Goal: Information Seeking & Learning: Learn about a topic

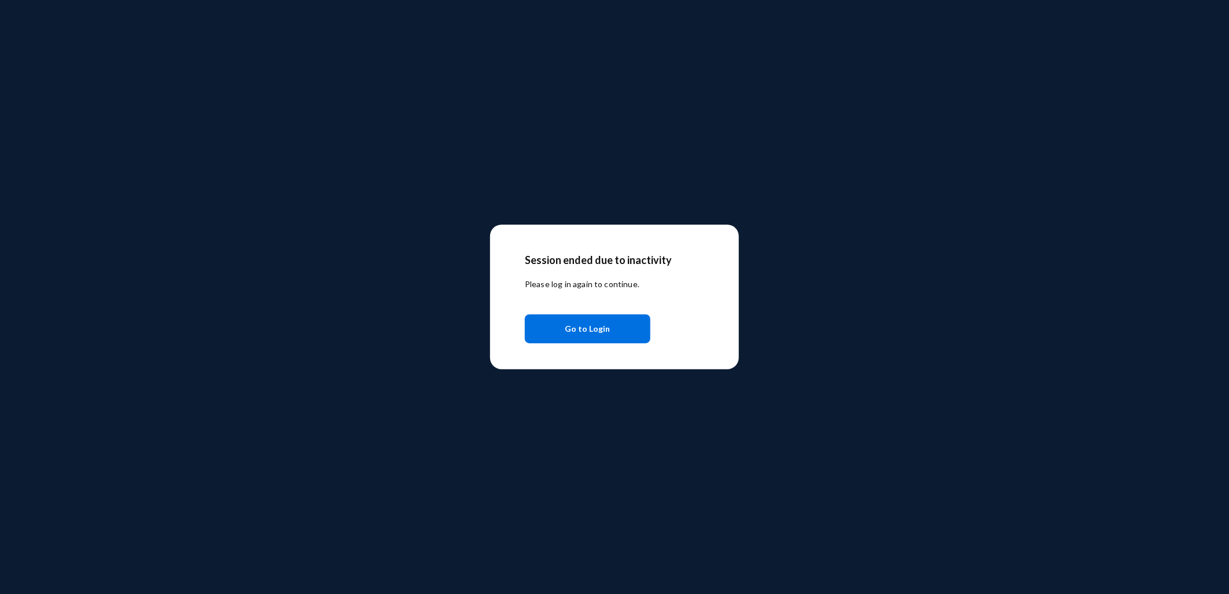
click at [605, 332] on span "Go to Login" at bounding box center [587, 328] width 45 height 21
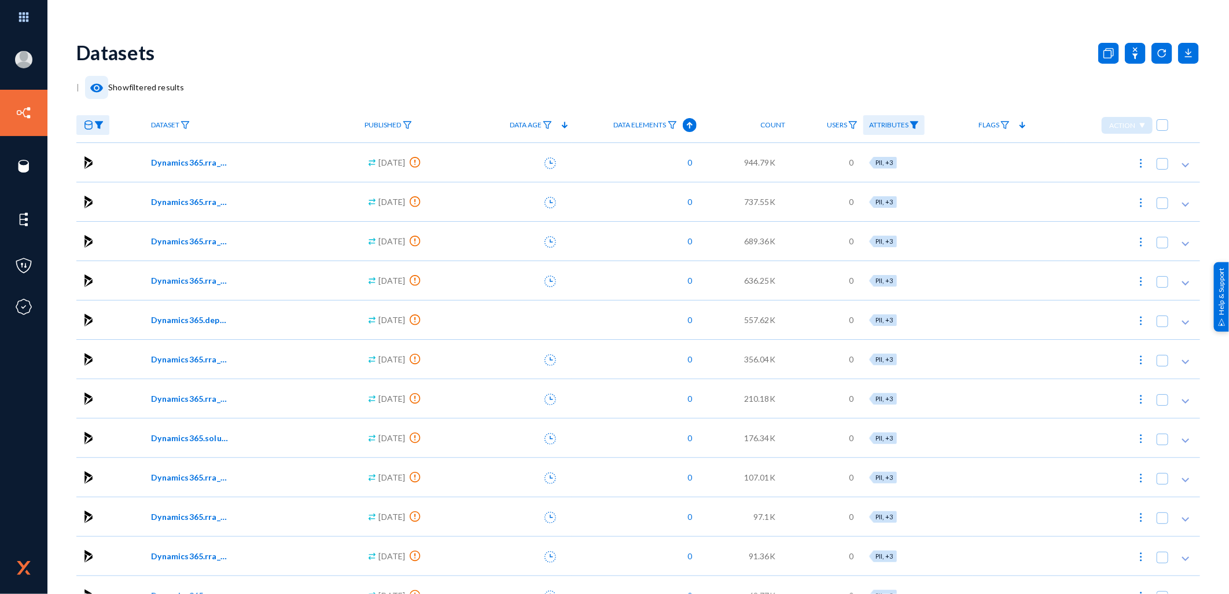
click at [100, 85] on mat-icon "visibility" at bounding box center [97, 88] width 14 height 14
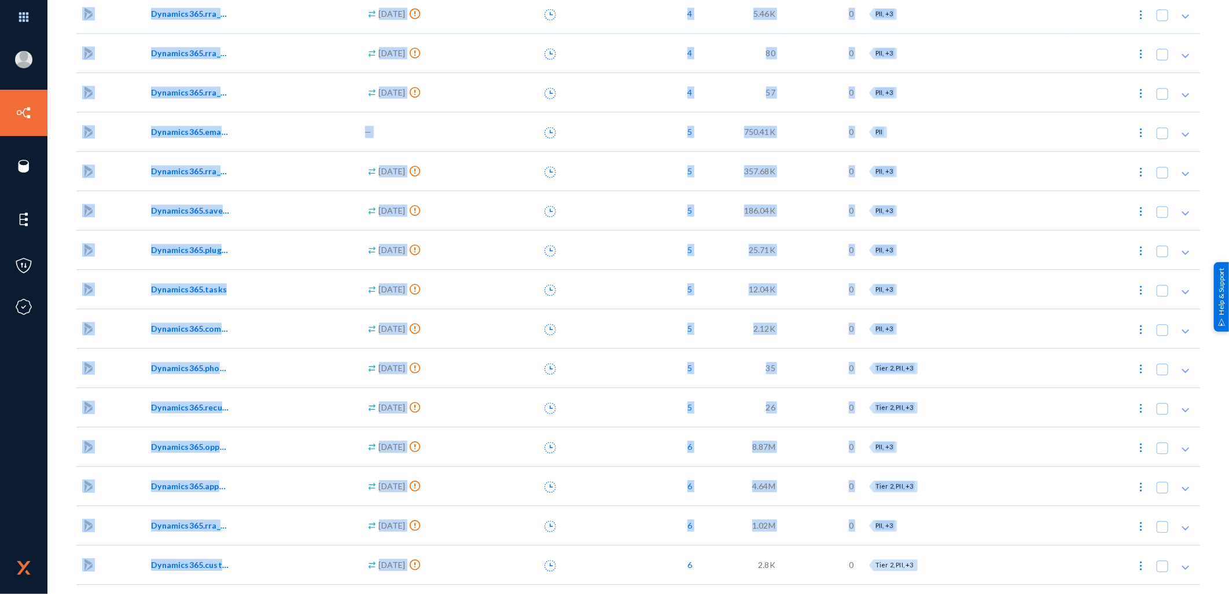
scroll to position [7369, 0]
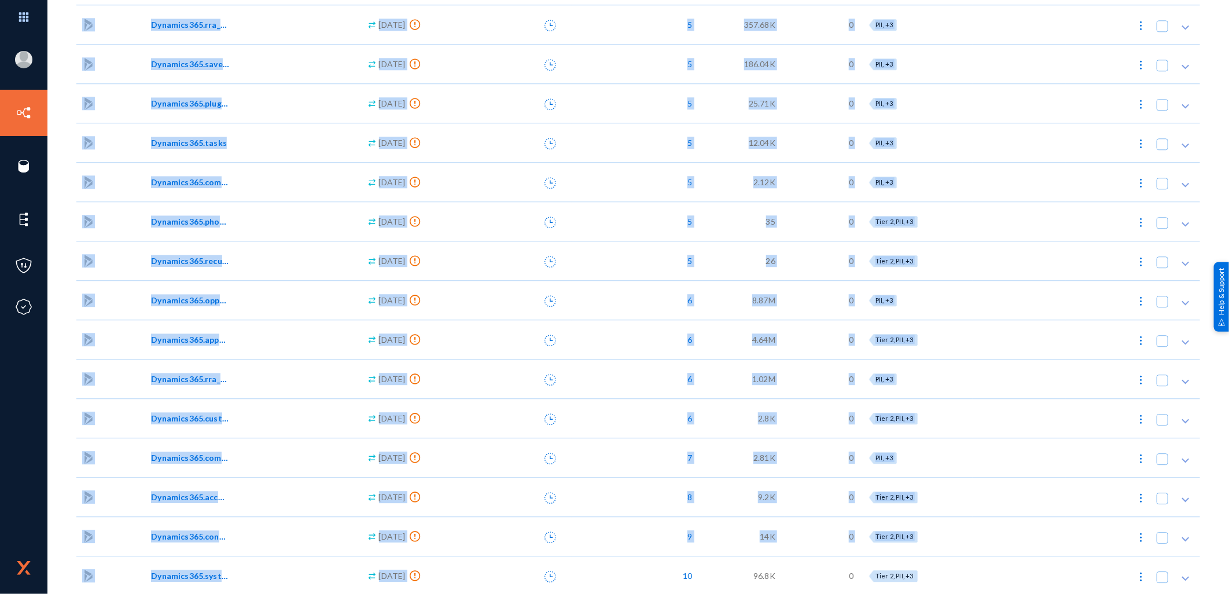
drag, startPoint x: 142, startPoint y: 146, endPoint x: 423, endPoint y: 623, distance: 552.9
click at [423, 593] on html "[PERSON_NAME][EMAIL_ADDRESS][PERSON_NAME][DOMAIN_NAME] [PERSON_NAME] Log out Di…" at bounding box center [614, 297] width 1229 height 594
copy div "Loremips048.dol_sitametconsecteturad .eli-4 { sedd: #01eiu6; tempor-incid: 5ut;…"
click at [534, 536] on div at bounding box center [520, 535] width 104 height 39
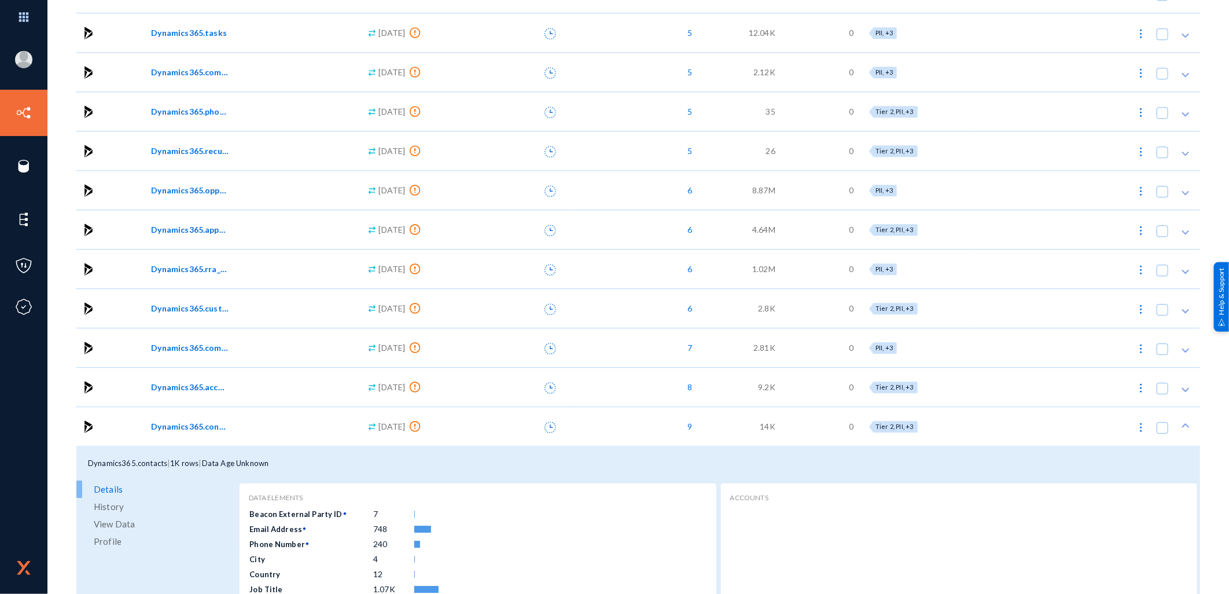
scroll to position [7577, 0]
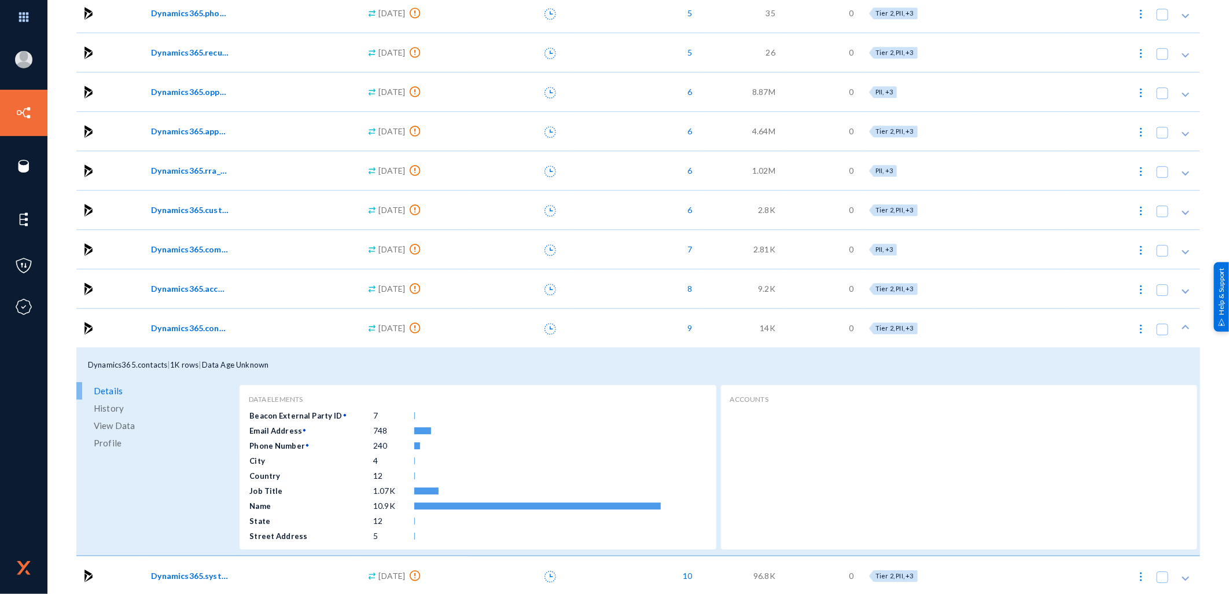
click at [162, 575] on span "Dynamics365.systemusers" at bounding box center [190, 576] width 78 height 12
click at [87, 573] on img at bounding box center [88, 576] width 13 height 13
click at [1183, 321] on icon at bounding box center [1186, 327] width 12 height 12
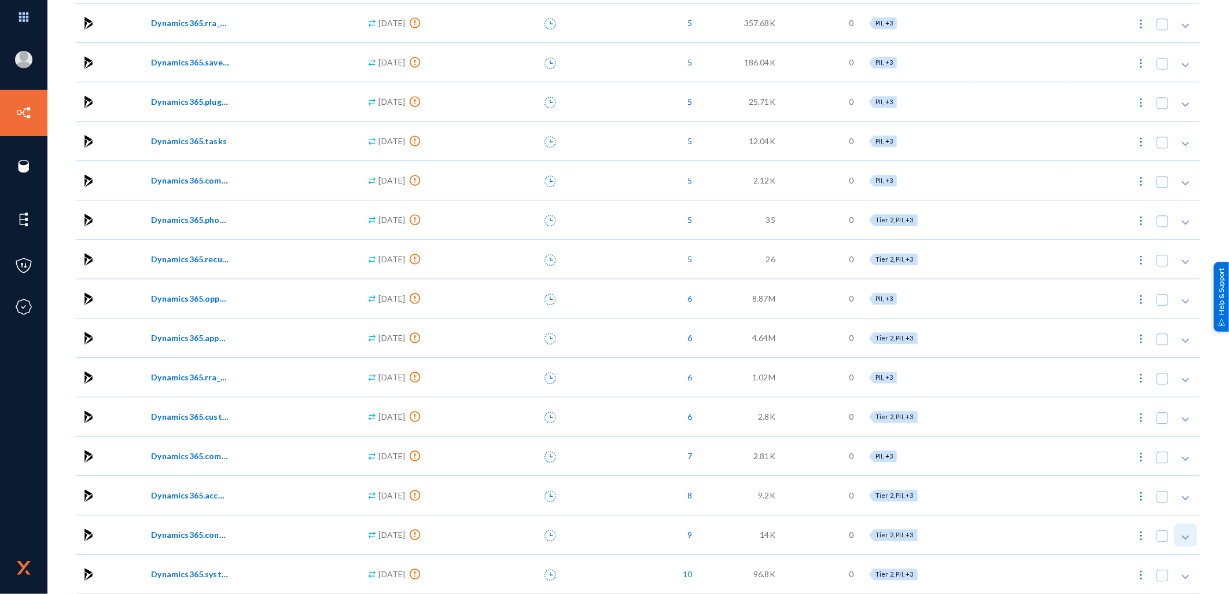
scroll to position [7369, 0]
click at [217, 571] on span "Dynamics365.systemusers" at bounding box center [190, 576] width 78 height 12
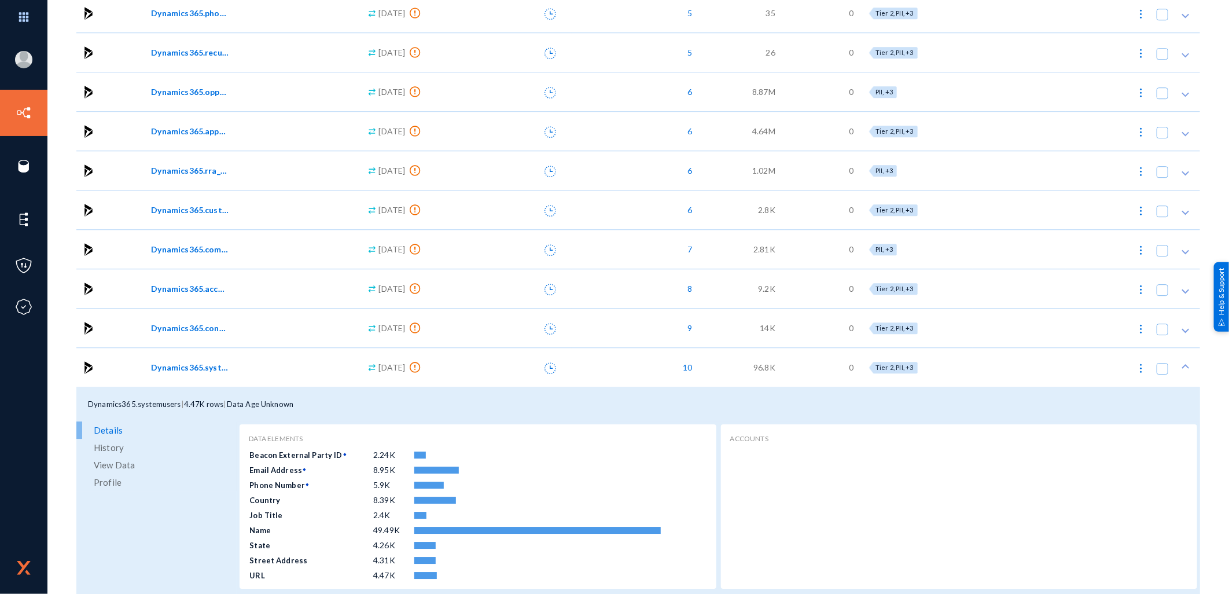
click at [116, 464] on span "View Data" at bounding box center [114, 464] width 41 height 17
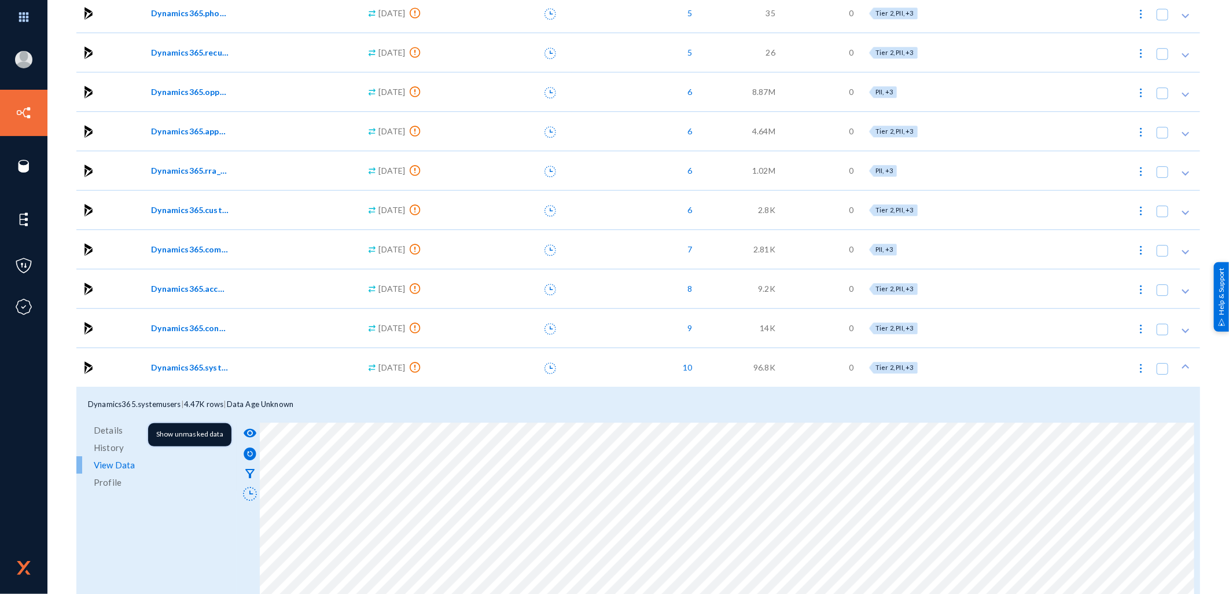
click at [249, 431] on mat-icon "visibility" at bounding box center [250, 433] width 14 height 14
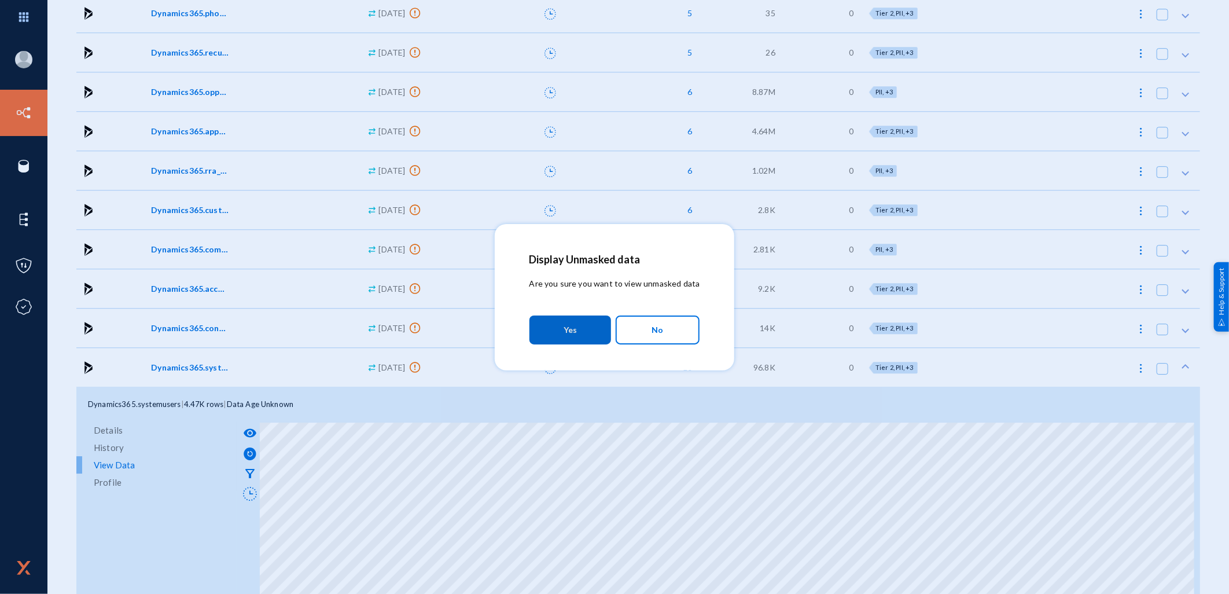
click at [570, 328] on span "Yes" at bounding box center [570, 330] width 13 height 21
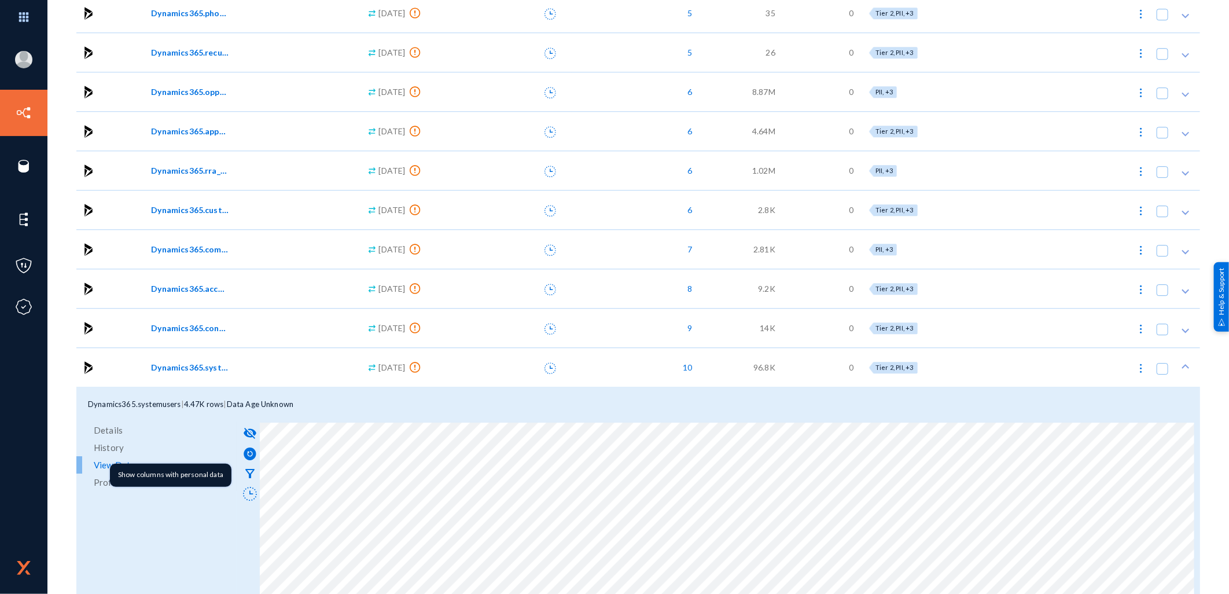
click at [245, 475] on mat-icon "filter_alt" at bounding box center [250, 474] width 14 height 14
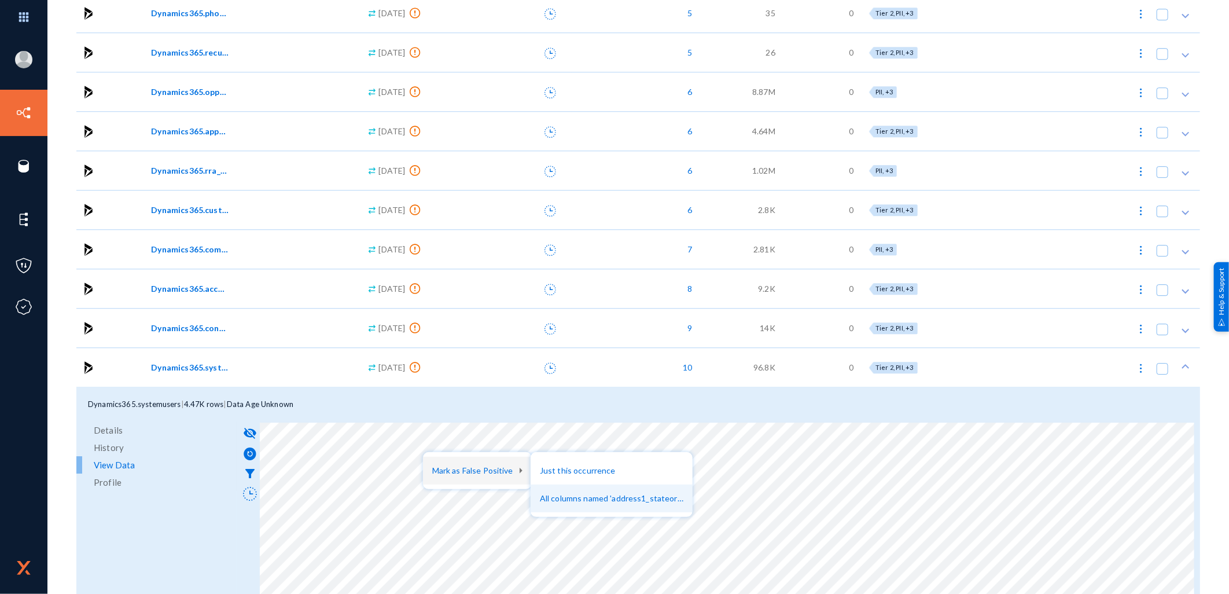
click at [574, 495] on button "All columns named 'address1_stateorprovince'" at bounding box center [612, 498] width 162 height 28
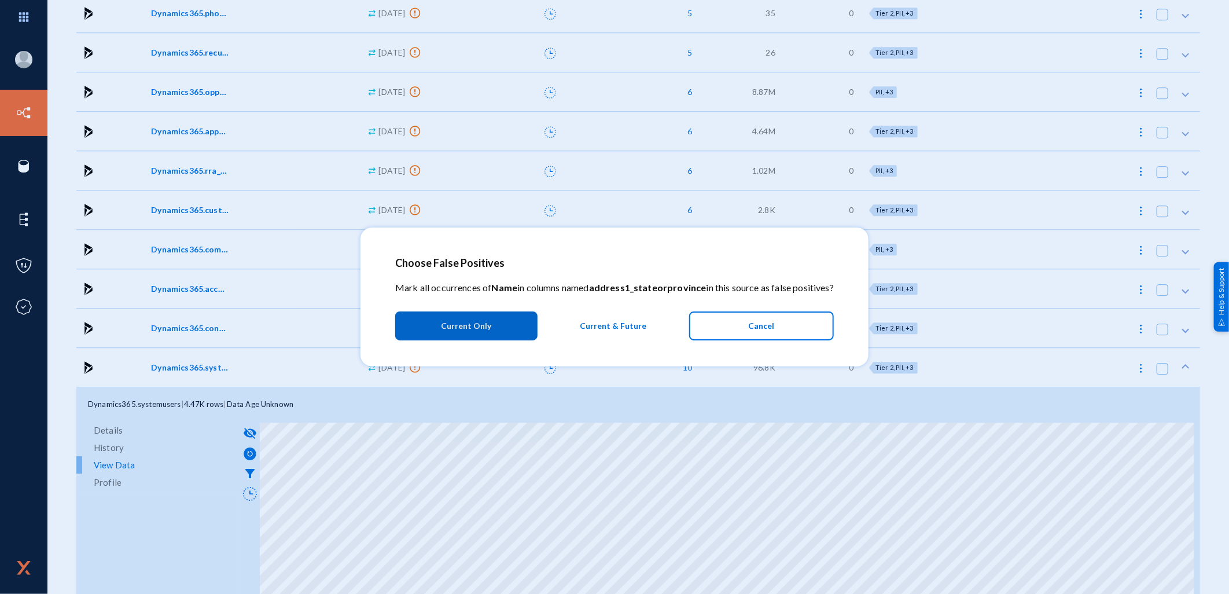
click at [598, 337] on button "Current & Future" at bounding box center [613, 325] width 142 height 29
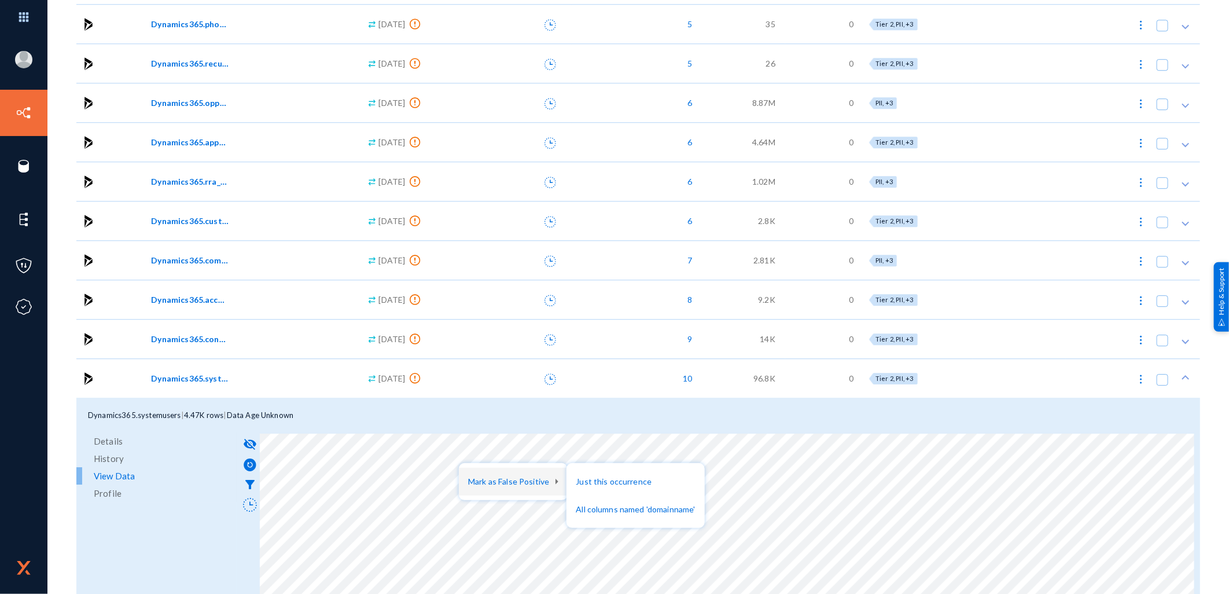
click at [523, 405] on div at bounding box center [614, 297] width 1229 height 594
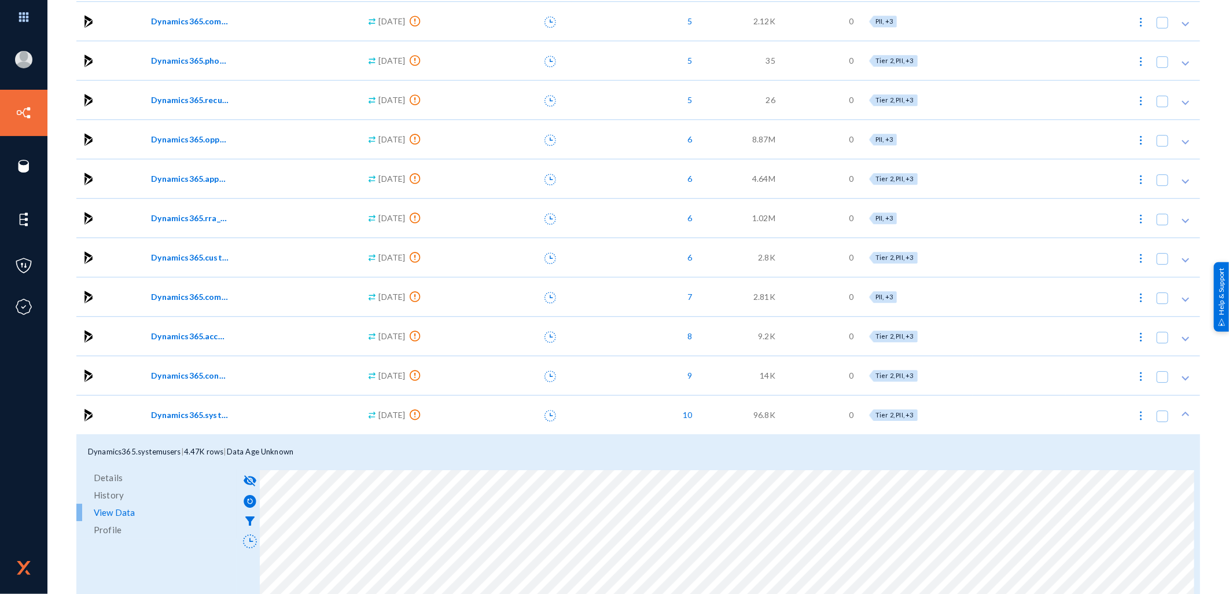
scroll to position [7588, 0]
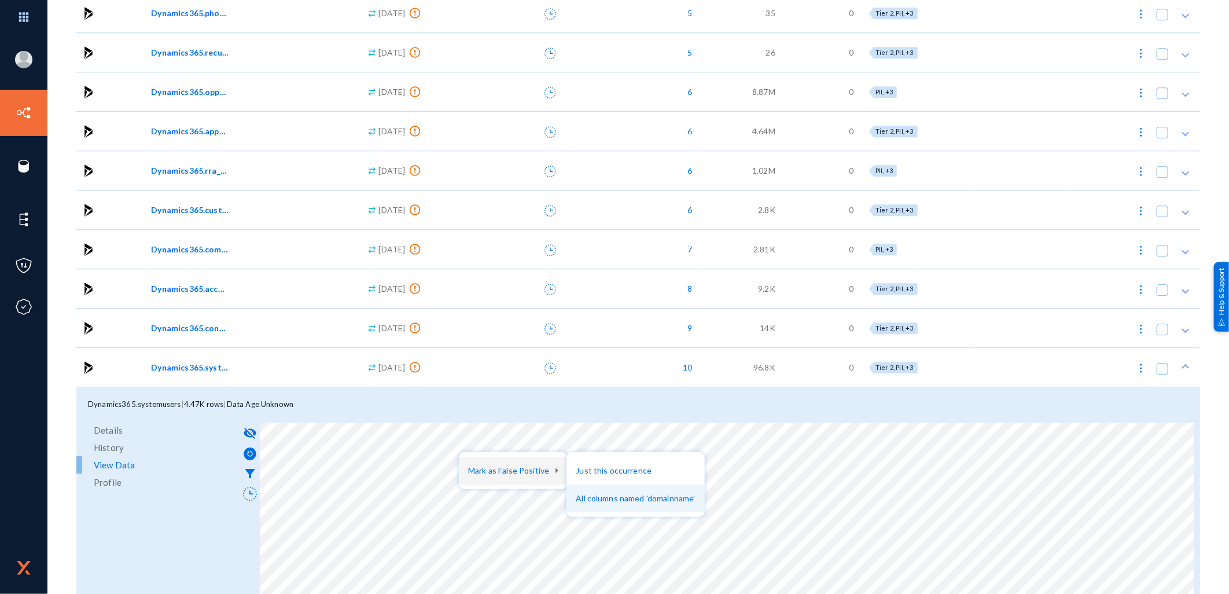
click at [611, 495] on button "All columns named 'domainname'" at bounding box center [636, 498] width 138 height 28
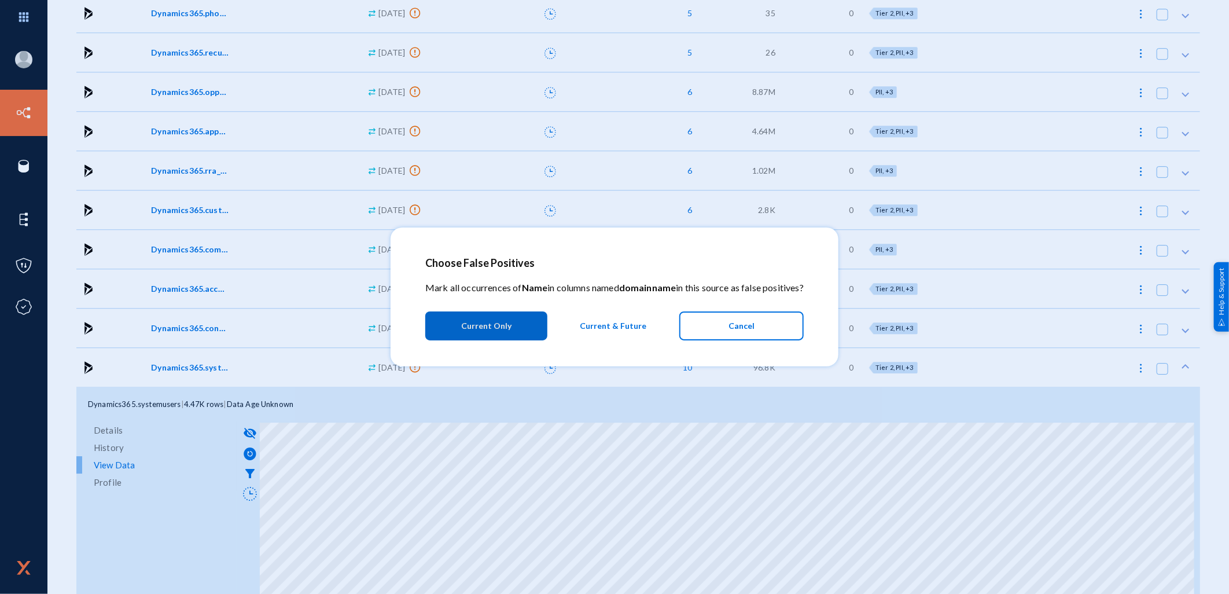
click at [623, 322] on span "Current & Future" at bounding box center [613, 325] width 67 height 21
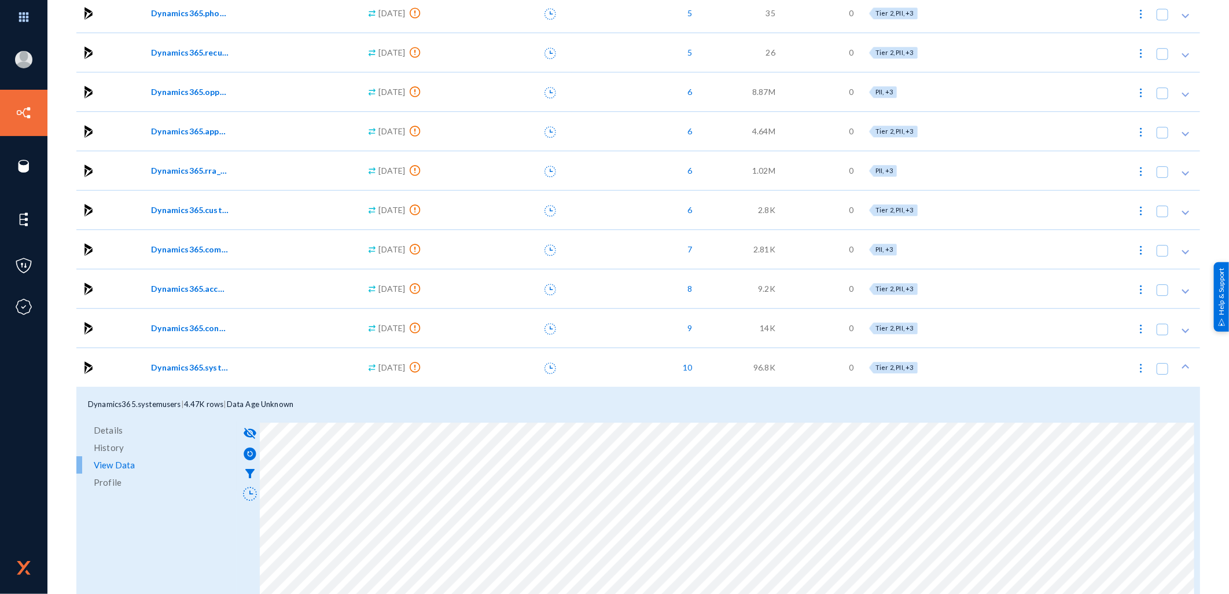
click at [768, 495] on button "All columns named 'isdisabled'" at bounding box center [771, 498] width 129 height 28
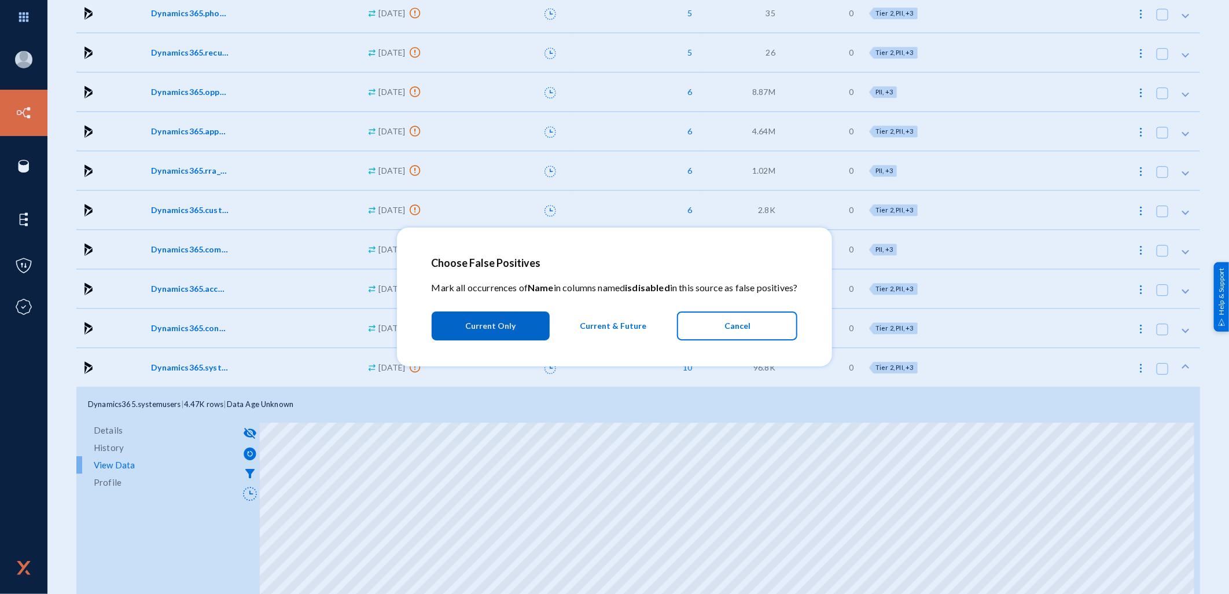
click at [640, 328] on span "Current & Future" at bounding box center [613, 325] width 67 height 21
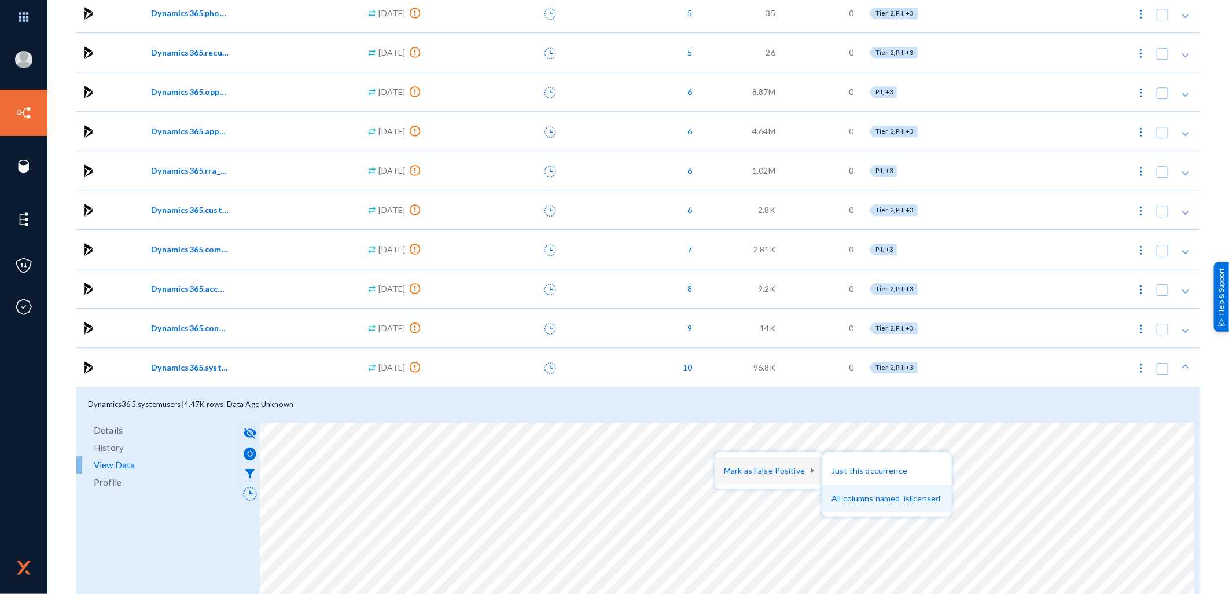
click at [889, 499] on button "All columns named 'islicensed'" at bounding box center [886, 498] width 129 height 28
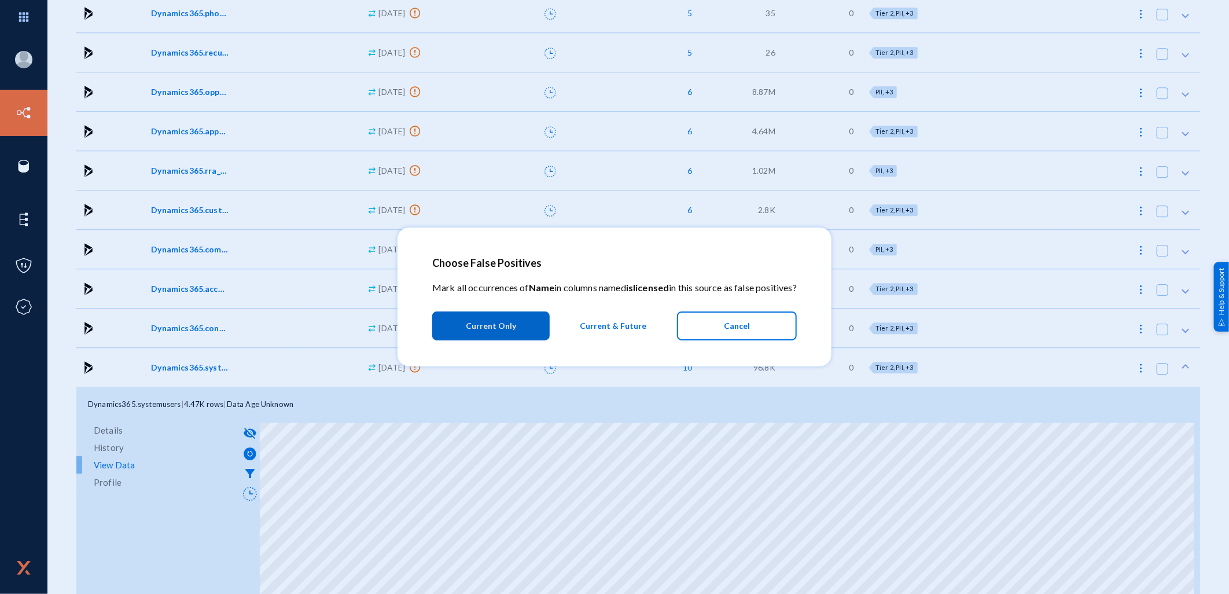
click at [620, 325] on span "Current & Future" at bounding box center [613, 325] width 67 height 21
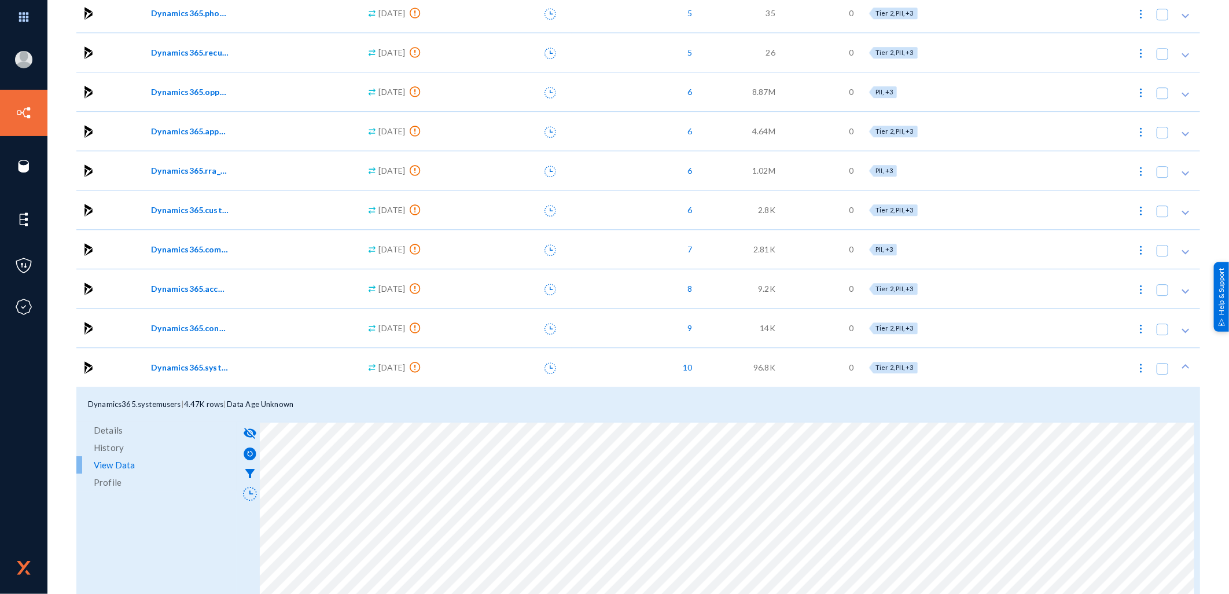
drag, startPoint x: 786, startPoint y: 593, endPoint x: 838, endPoint y: 595, distance: 52.1
click at [838, 593] on html "[PERSON_NAME][EMAIL_ADDRESS][PERSON_NAME][DOMAIN_NAME] [PERSON_NAME] Log out Di…" at bounding box center [614, 297] width 1229 height 594
click at [673, 500] on button "All columns named 'issyncwithdirectory'" at bounding box center [678, 498] width 162 height 28
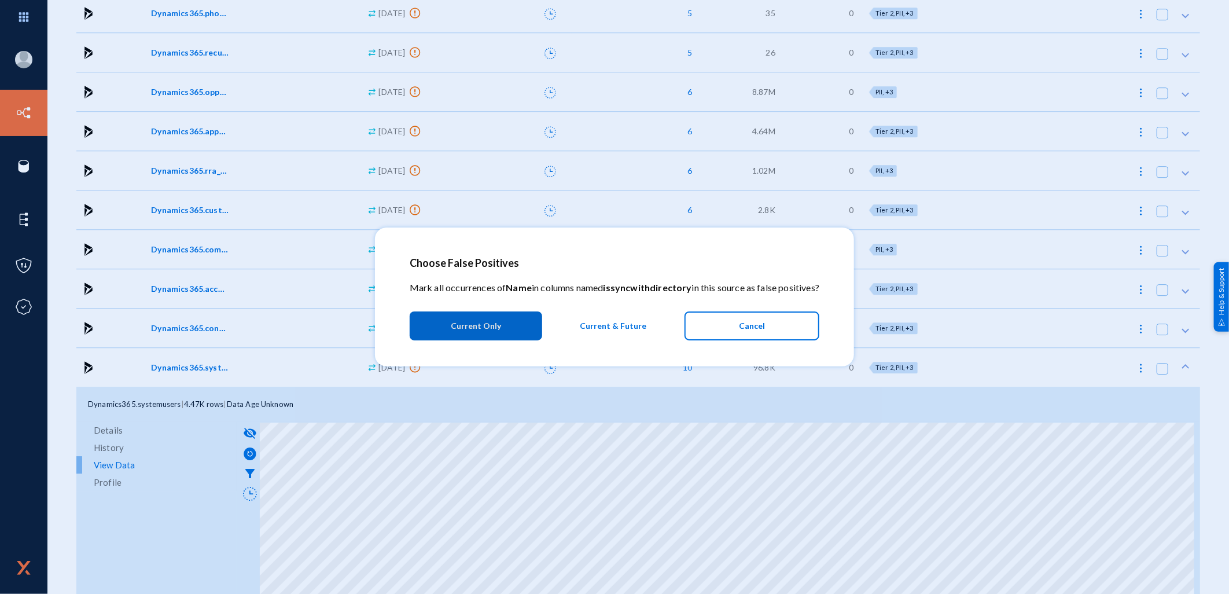
click at [608, 321] on span "Current & Future" at bounding box center [614, 325] width 67 height 21
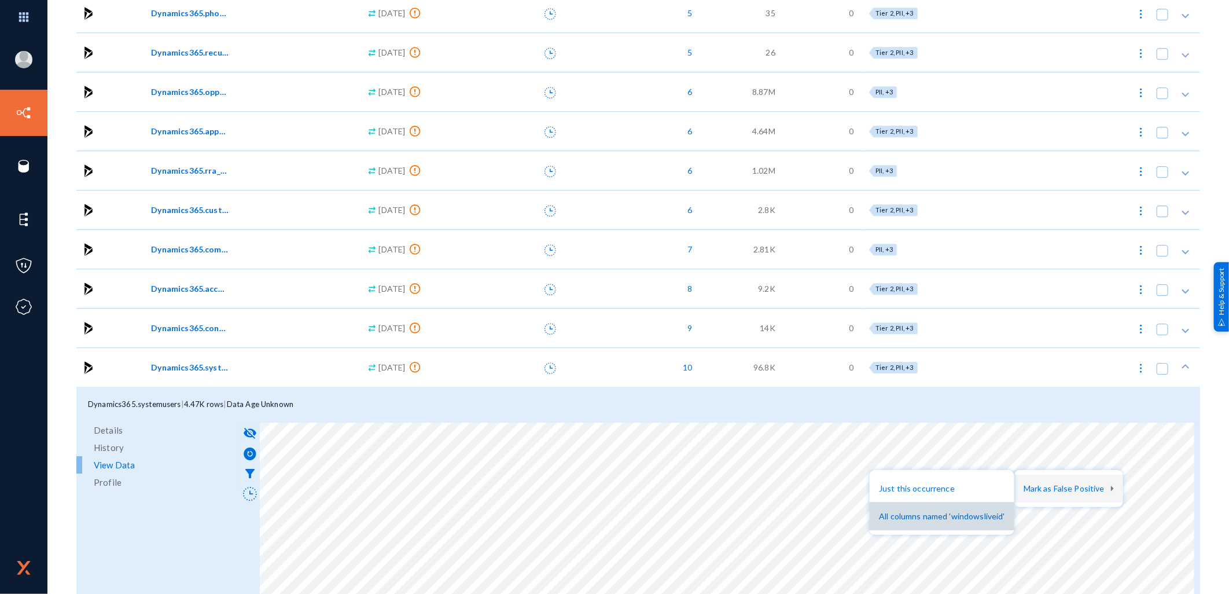
click at [953, 516] on button "All columns named 'windowsliveid'" at bounding box center [942, 516] width 145 height 28
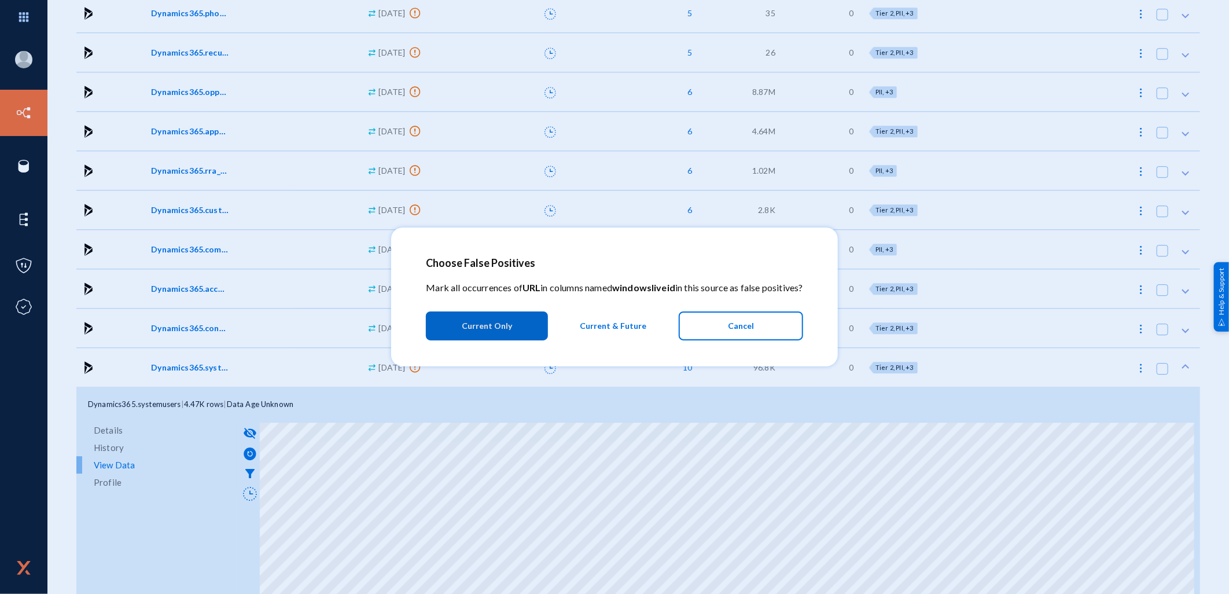
click at [632, 326] on span "Current & Future" at bounding box center [613, 325] width 67 height 21
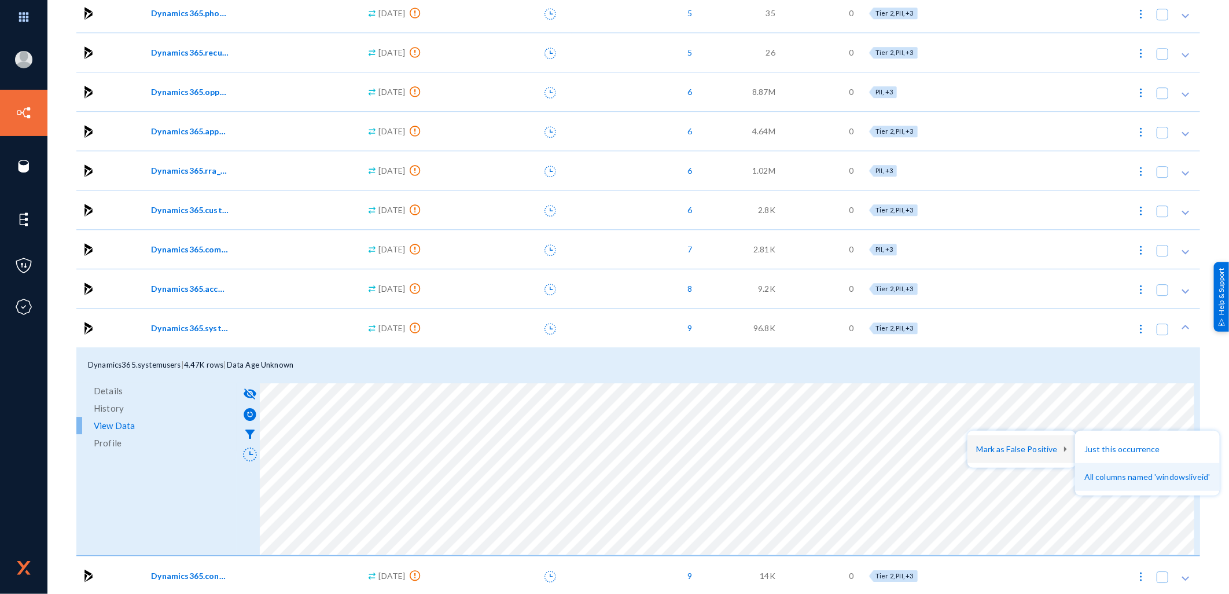
click at [1158, 487] on button "All columns named 'windowsliveid'" at bounding box center [1147, 477] width 145 height 28
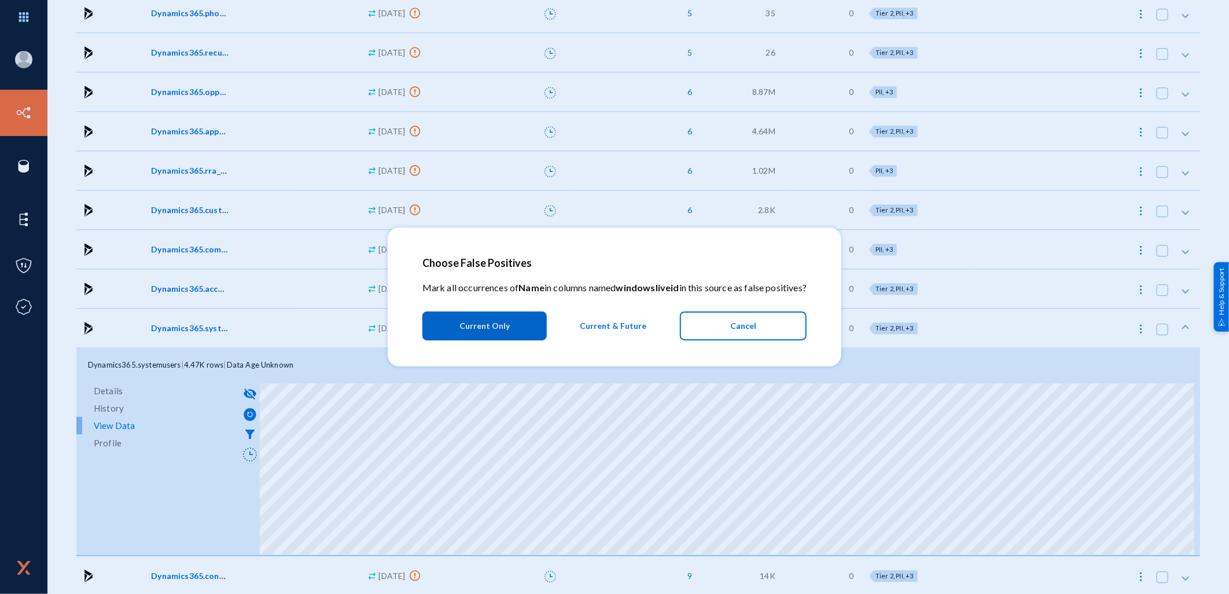
click at [623, 323] on span "Current & Future" at bounding box center [614, 325] width 67 height 21
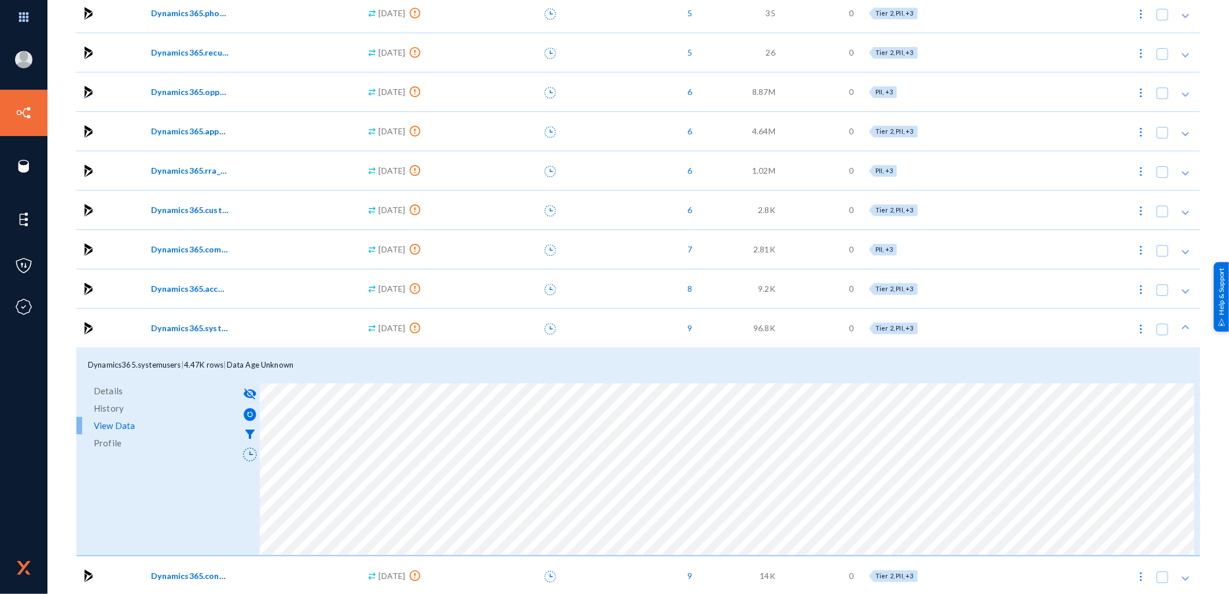
click at [252, 435] on mat-icon "filter_alt" at bounding box center [250, 434] width 14 height 14
click at [1181, 320] on button at bounding box center [1185, 328] width 23 height 23
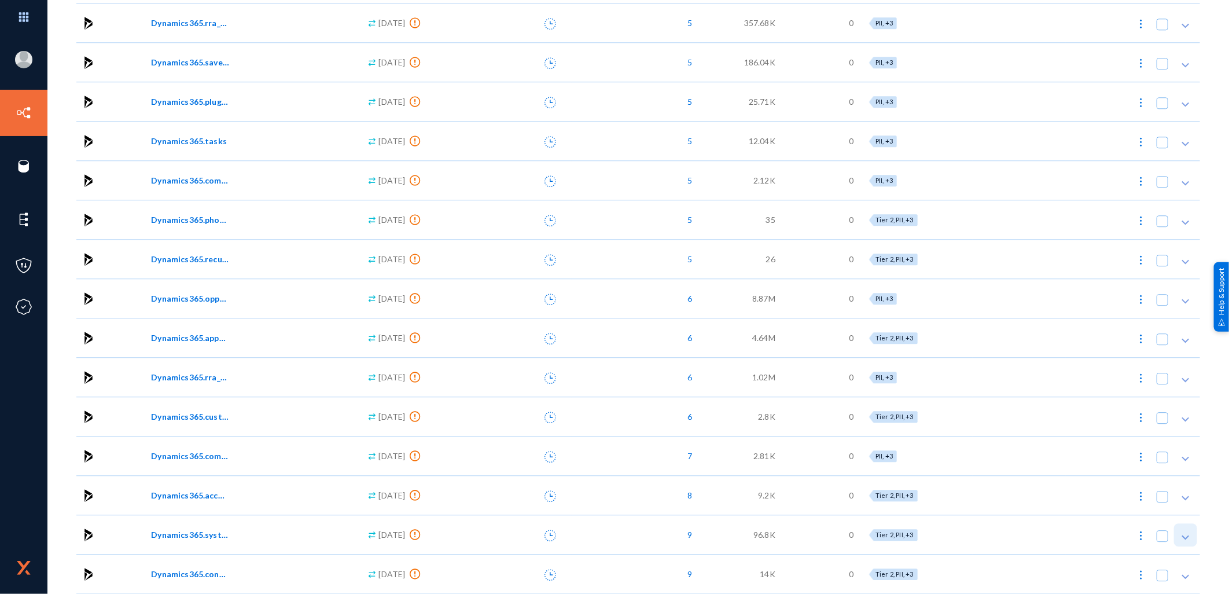
scroll to position [7380, 0]
click at [88, 575] on img at bounding box center [88, 576] width 13 height 13
click at [168, 575] on span "Dynamics365.contacts" at bounding box center [190, 576] width 78 height 12
click at [85, 575] on img at bounding box center [88, 576] width 13 height 13
click at [174, 576] on span "Dynamics365.contacts" at bounding box center [190, 576] width 78 height 12
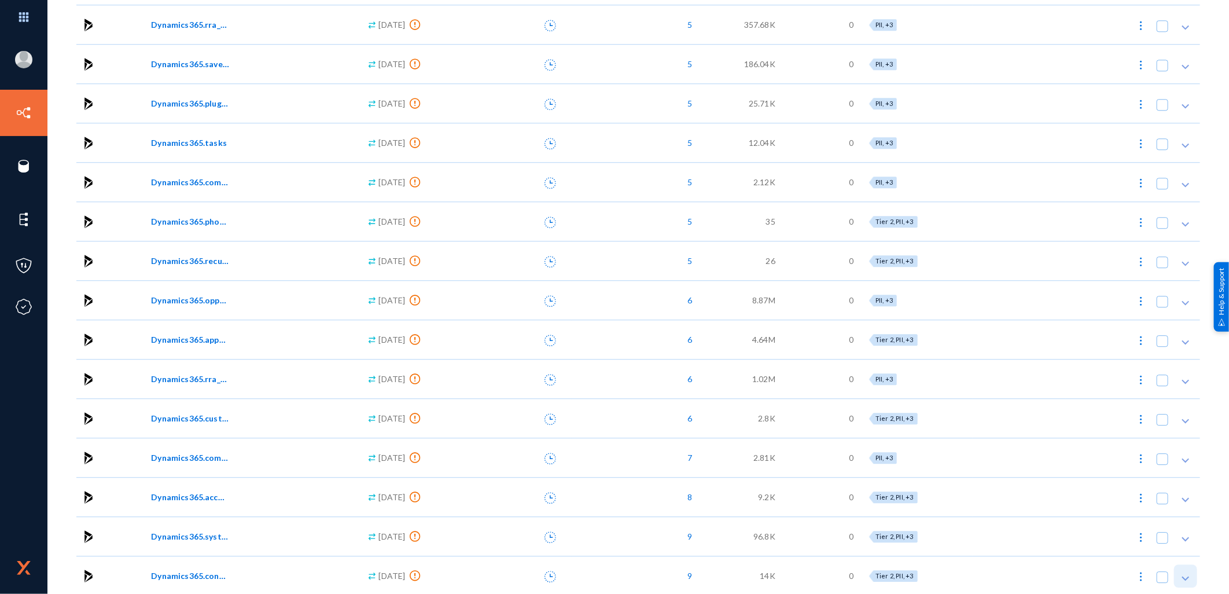
click at [1185, 576] on polygon at bounding box center [1187, 578] width 8 height 5
click at [1184, 574] on icon at bounding box center [1186, 575] width 12 height 12
click at [184, 576] on span "Dynamics365.contacts" at bounding box center [190, 576] width 78 height 12
click at [89, 576] on img at bounding box center [88, 576] width 13 height 13
click at [197, 534] on span "Dynamics365.systemusers" at bounding box center [190, 536] width 78 height 12
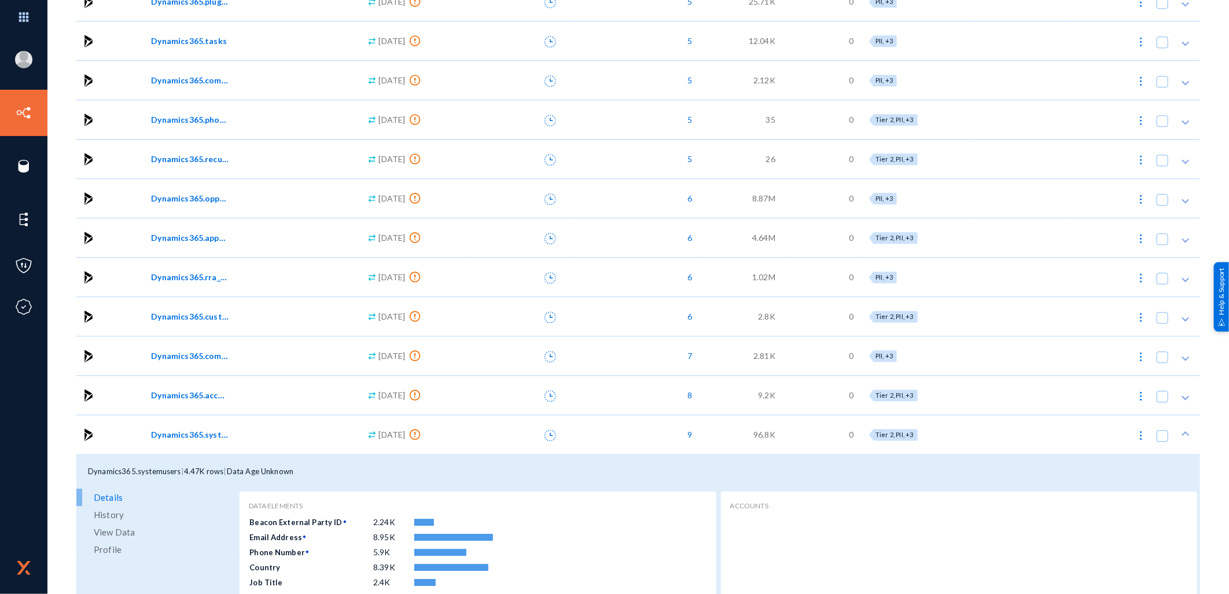
scroll to position [7588, 0]
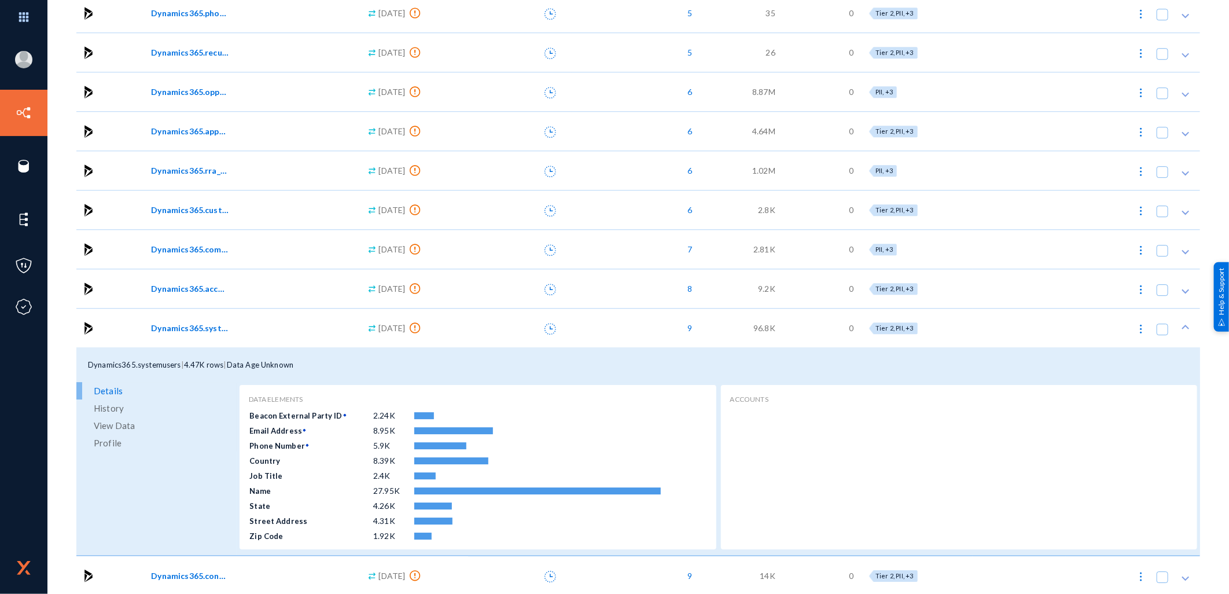
click at [195, 571] on span "Dynamics365.contacts" at bounding box center [190, 576] width 78 height 12
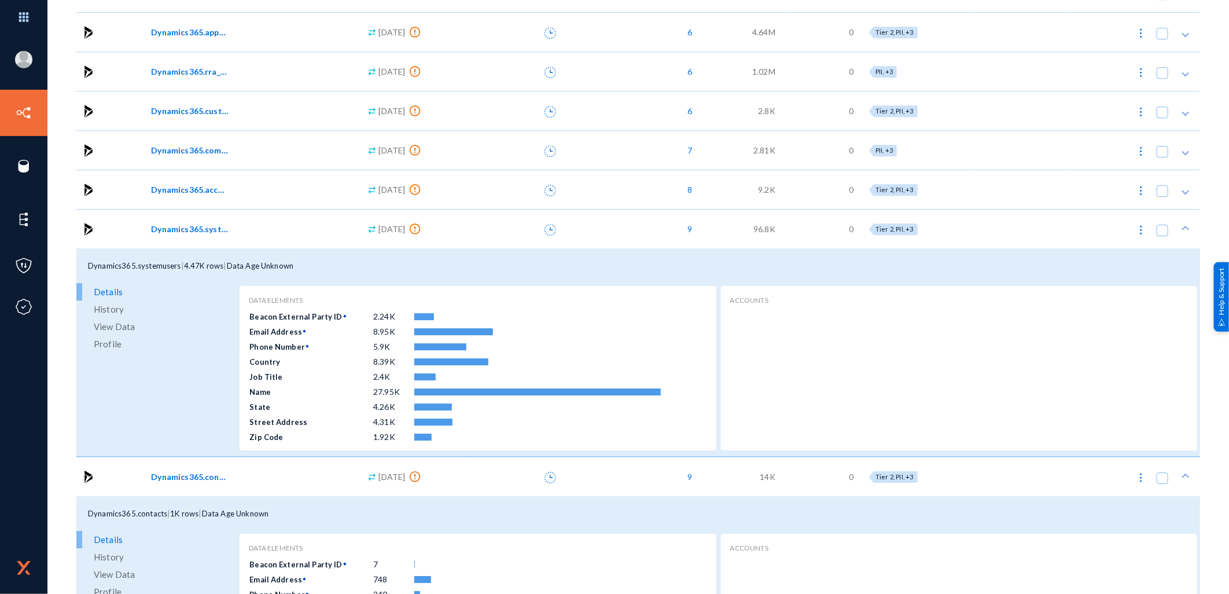
scroll to position [7797, 0]
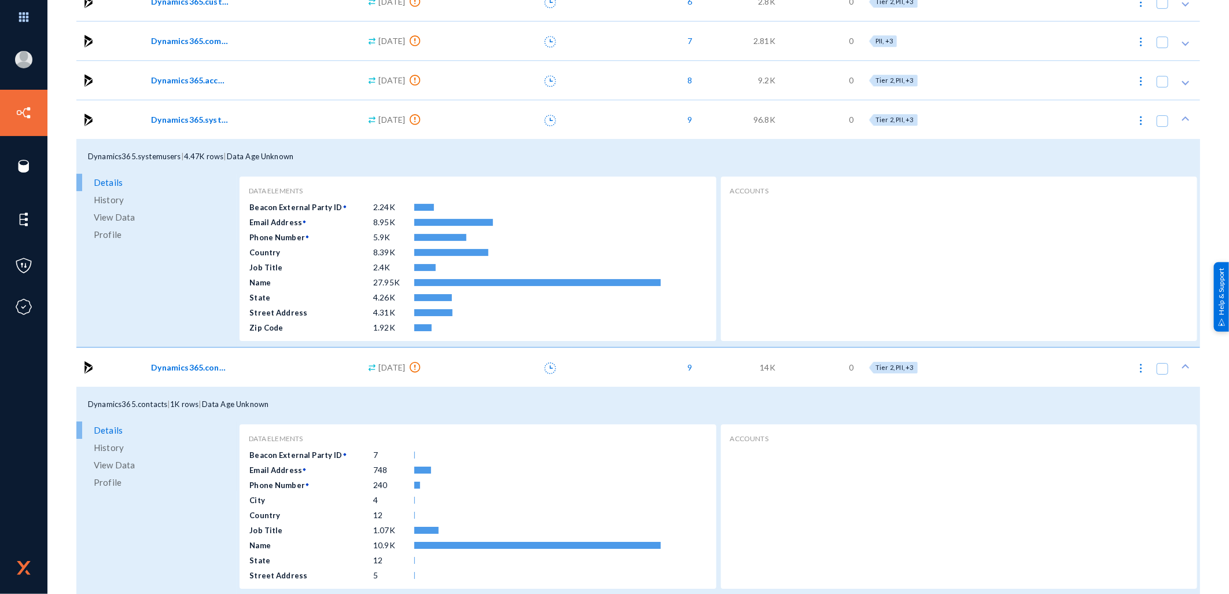
click at [117, 462] on span "View Data" at bounding box center [114, 464] width 41 height 17
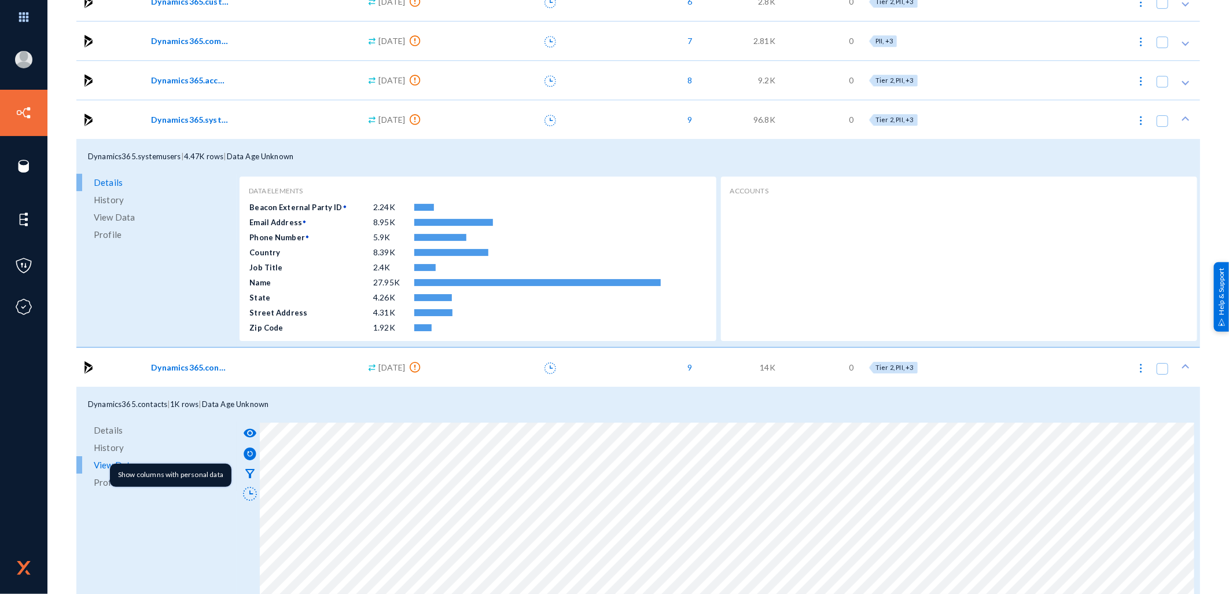
drag, startPoint x: 249, startPoint y: 469, endPoint x: 249, endPoint y: 464, distance: 5.8
click at [249, 469] on mat-icon "filter_alt" at bounding box center [250, 474] width 14 height 14
click at [249, 423] on button "visibility" at bounding box center [250, 433] width 20 height 20
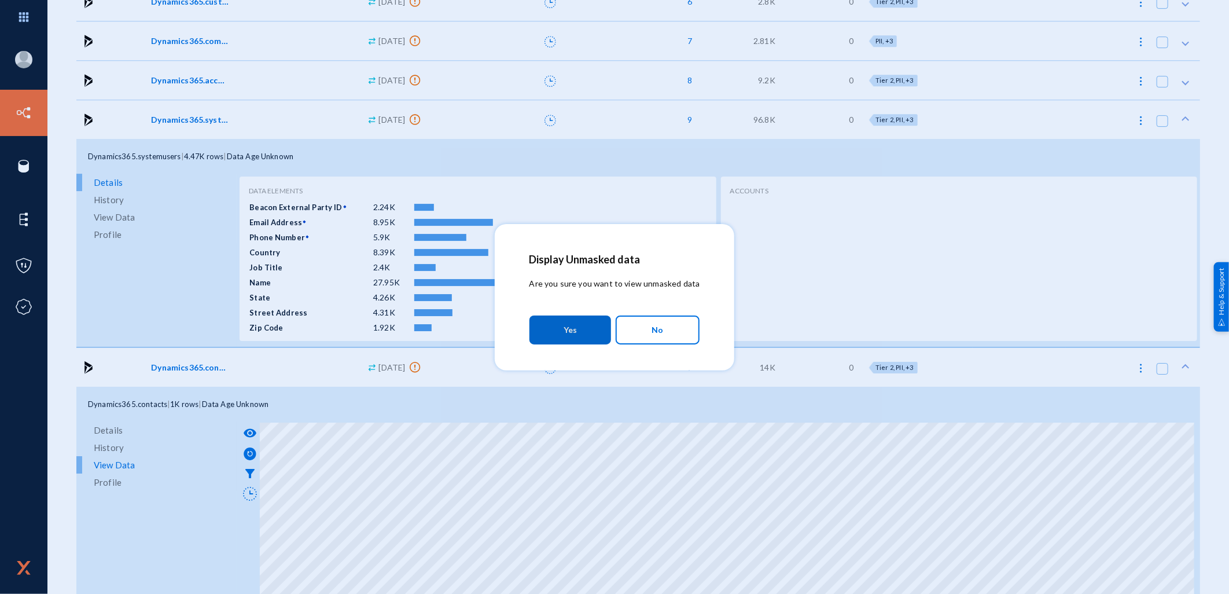
click at [558, 335] on button "Yes" at bounding box center [571, 329] width 82 height 29
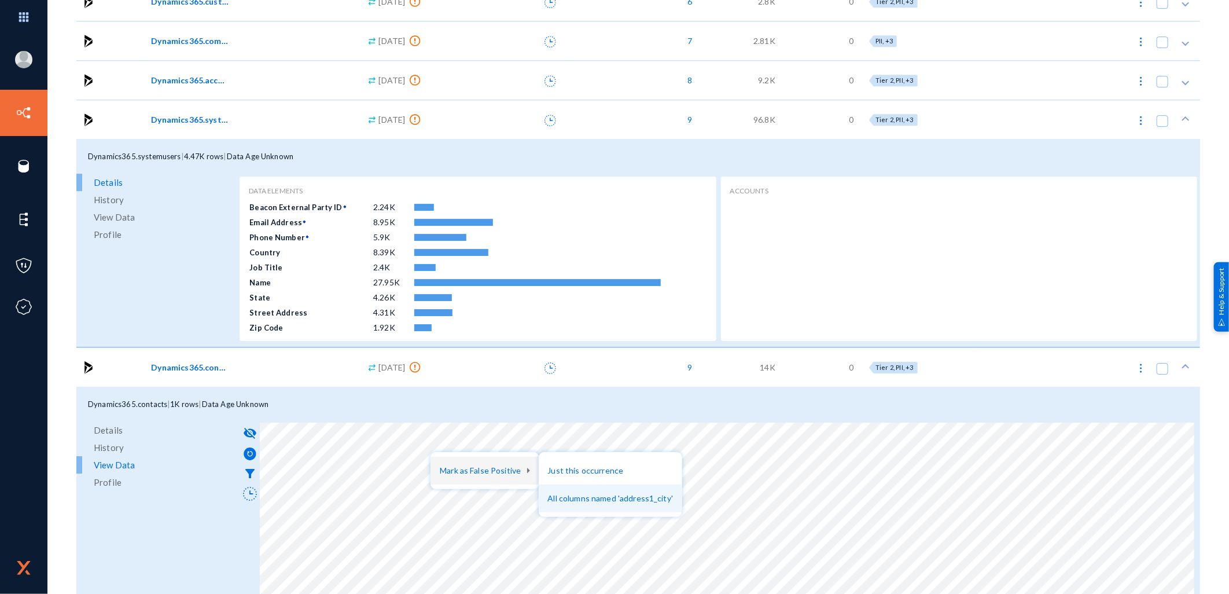
click at [588, 498] on button "All columns named 'address1_city'" at bounding box center [611, 498] width 144 height 28
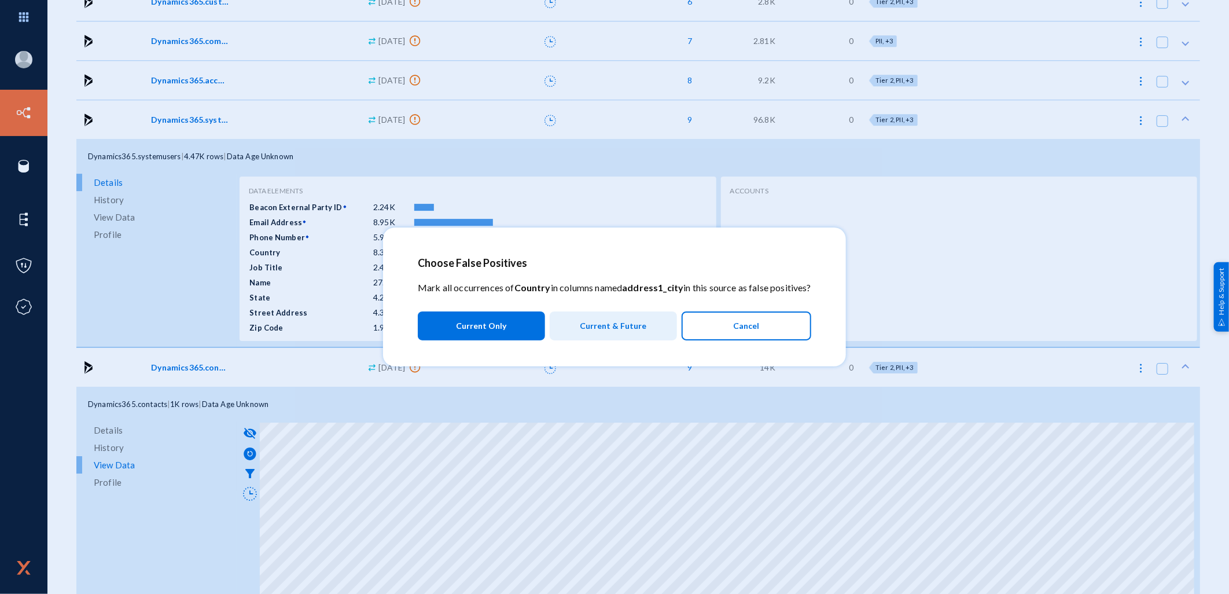
click at [621, 332] on span "Current & Future" at bounding box center [613, 325] width 67 height 21
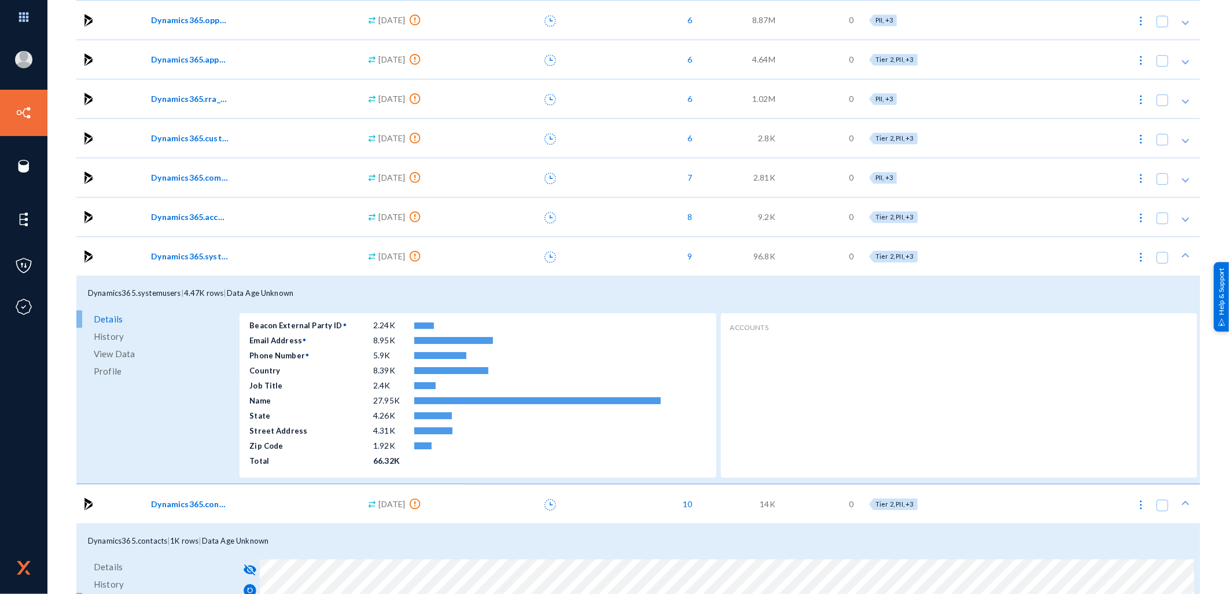
scroll to position [7797, 0]
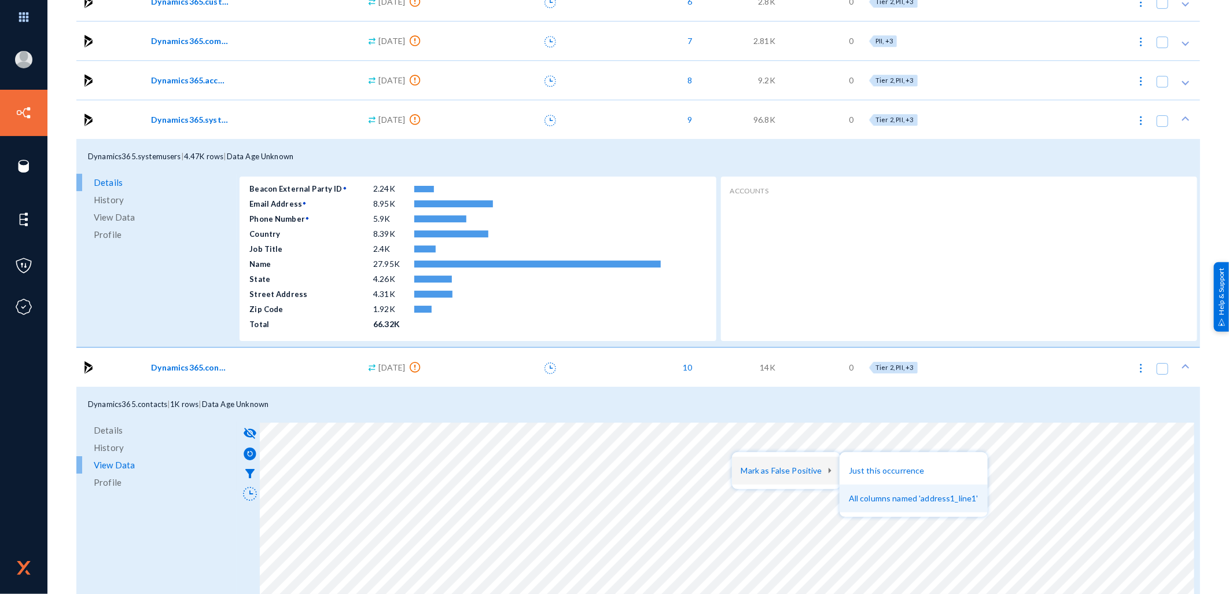
click at [894, 499] on button "All columns named 'address1_line1'" at bounding box center [914, 498] width 148 height 28
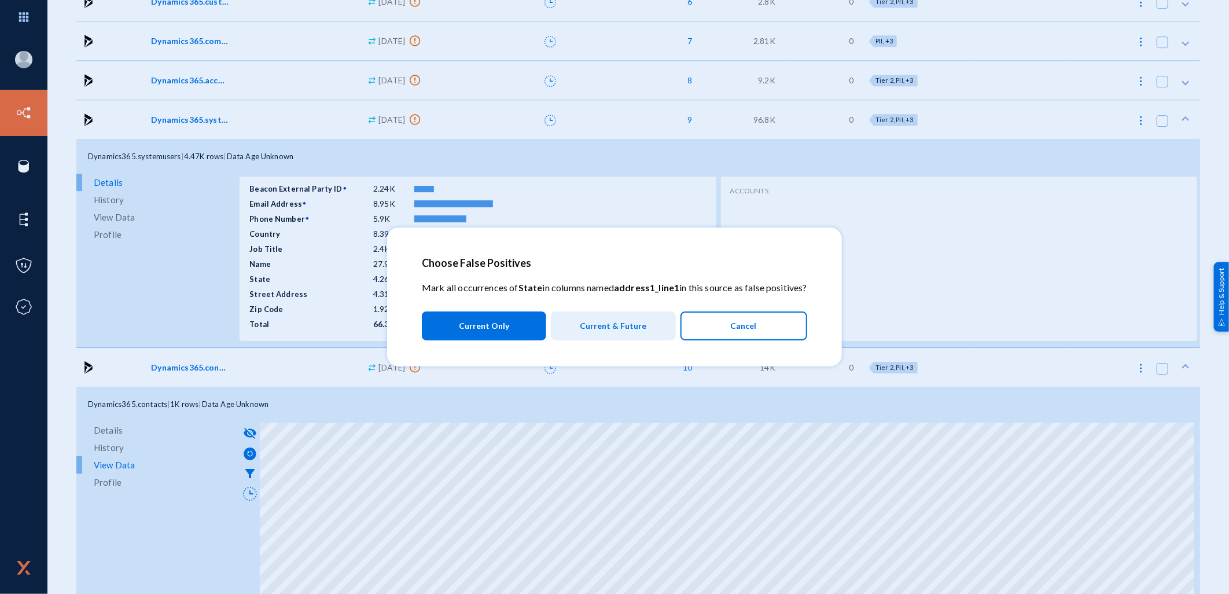
click at [616, 326] on span "Current & Future" at bounding box center [613, 325] width 67 height 21
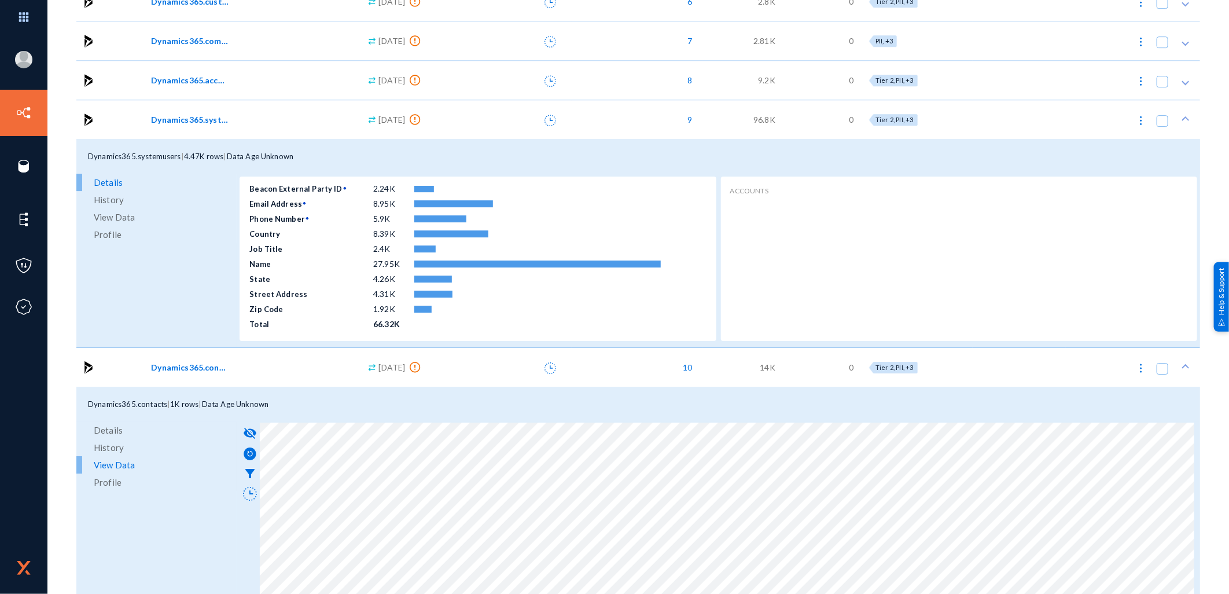
click at [1187, 363] on icon at bounding box center [1186, 367] width 12 height 12
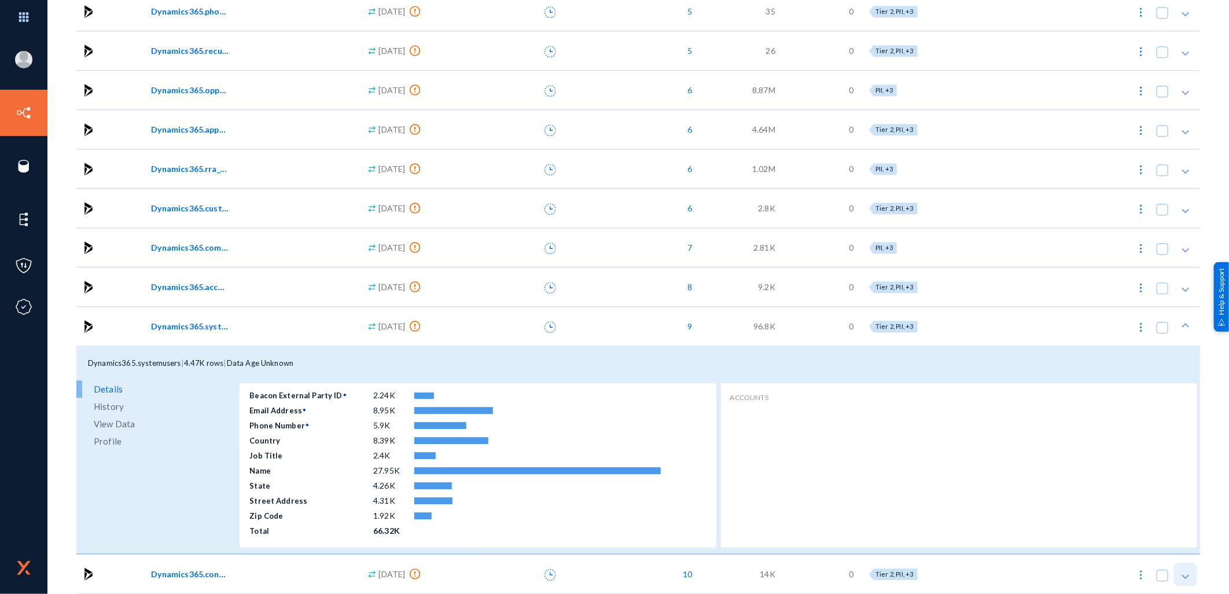
scroll to position [7588, 0]
click at [1181, 323] on icon at bounding box center [1186, 327] width 12 height 12
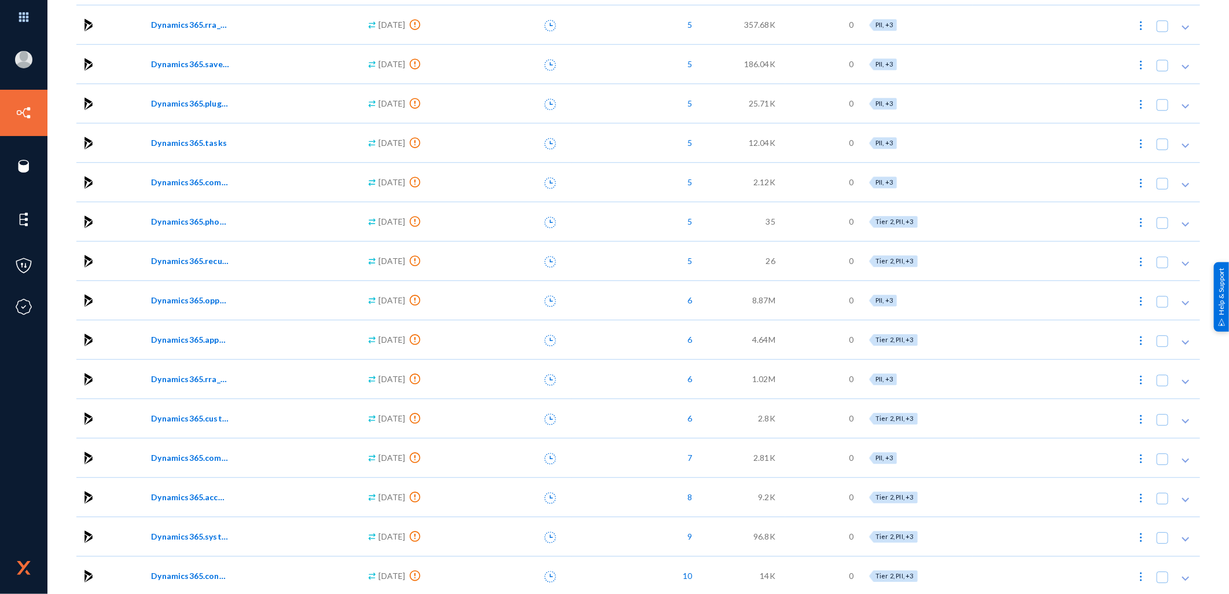
click at [187, 498] on span "Dynamics365.accounts" at bounding box center [190, 497] width 78 height 12
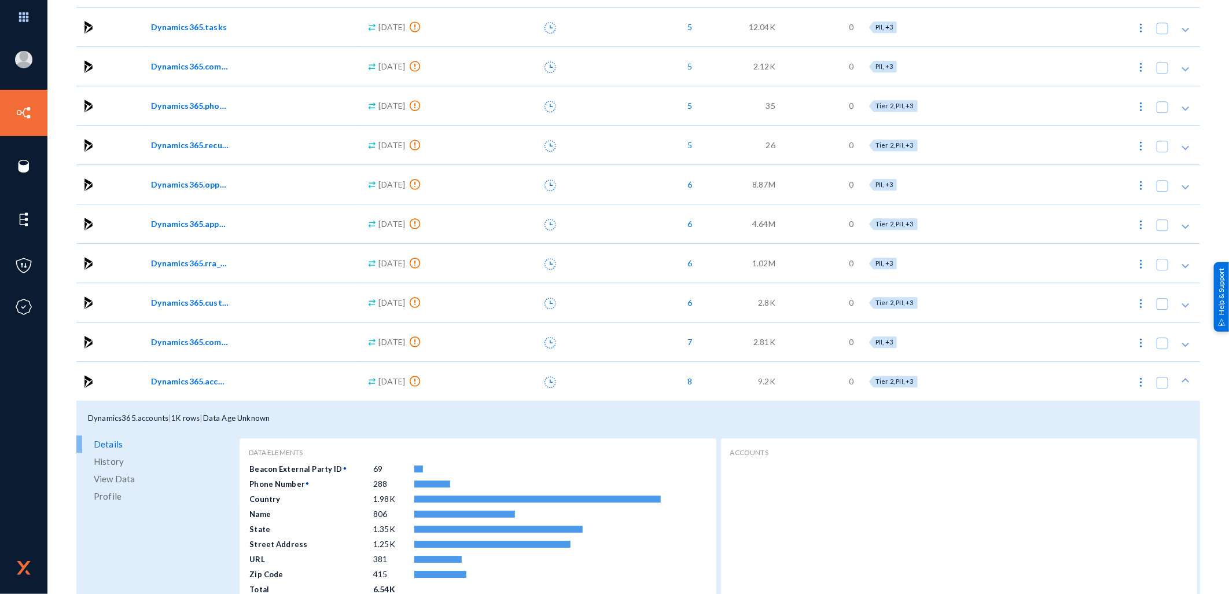
scroll to position [7588, 0]
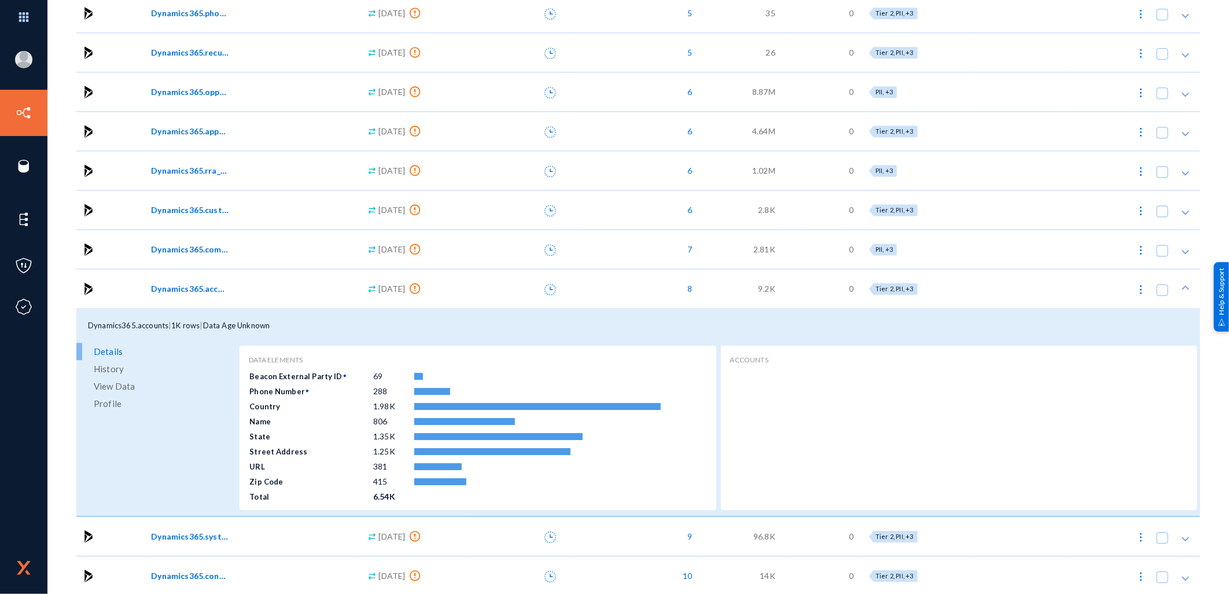
click at [117, 383] on span "View Data" at bounding box center [114, 385] width 41 height 17
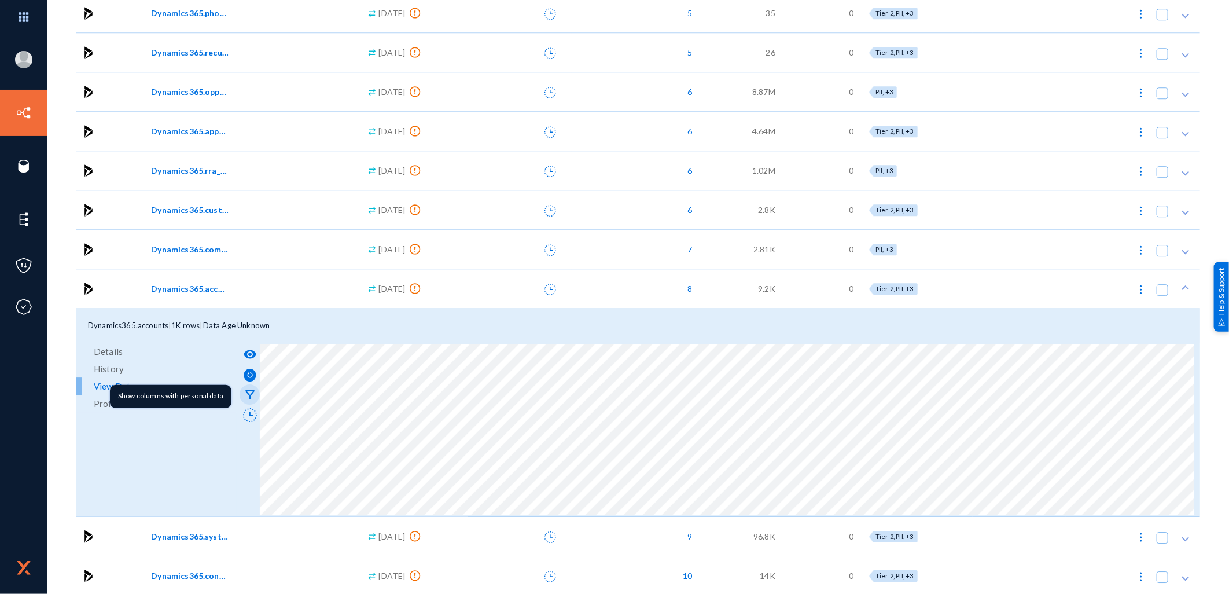
click at [249, 392] on mat-icon "filter_alt" at bounding box center [250, 395] width 14 height 14
click at [251, 351] on mat-icon "visibility" at bounding box center [250, 354] width 14 height 14
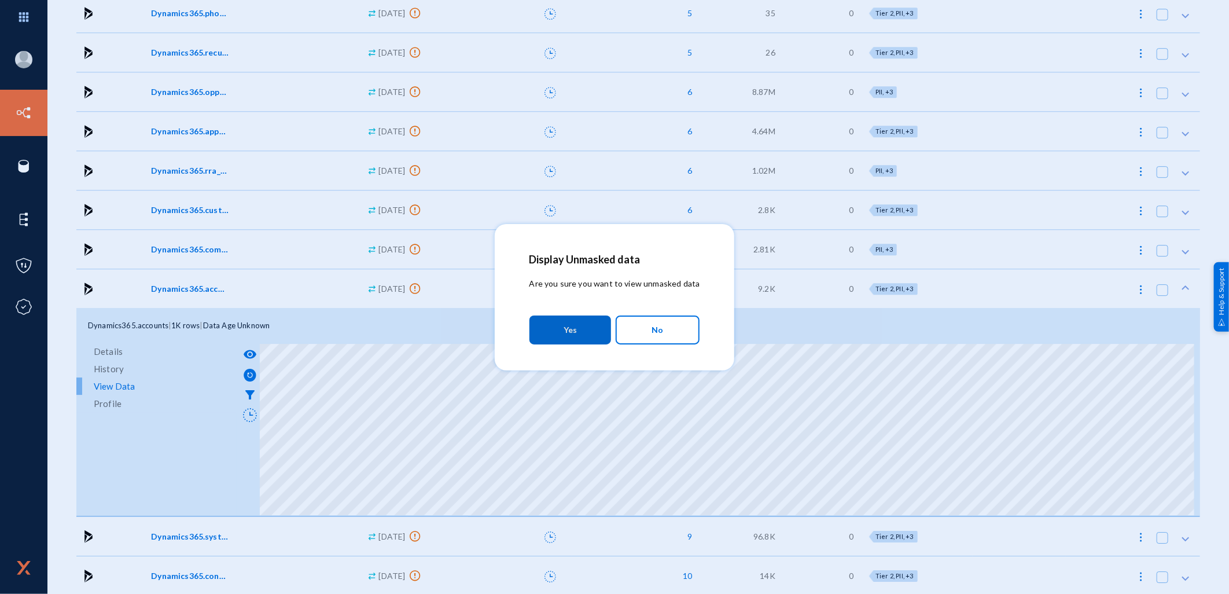
click at [571, 326] on span "Yes" at bounding box center [570, 330] width 13 height 21
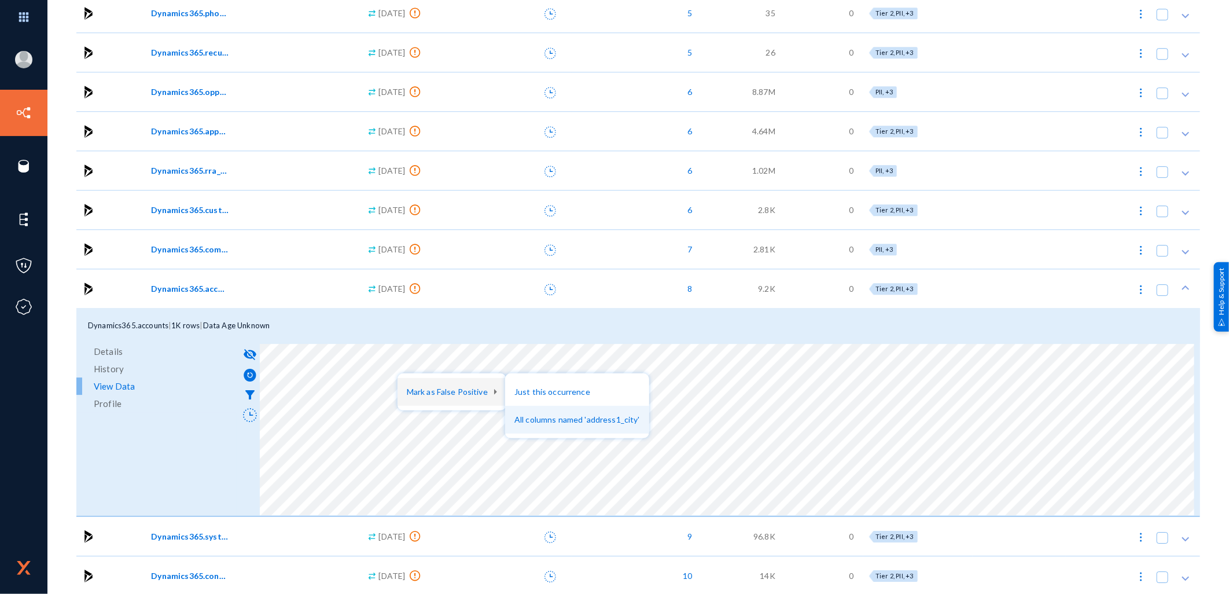
click at [582, 420] on button "All columns named 'address1_city'" at bounding box center [577, 420] width 144 height 28
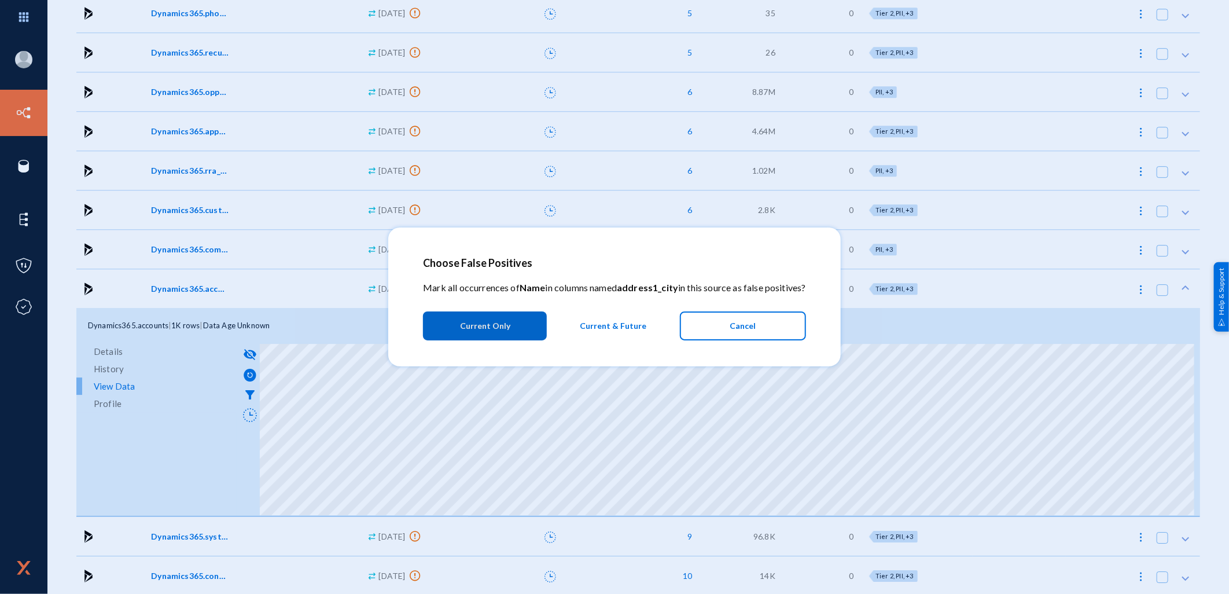
click at [599, 322] on span "Current & Future" at bounding box center [614, 325] width 67 height 21
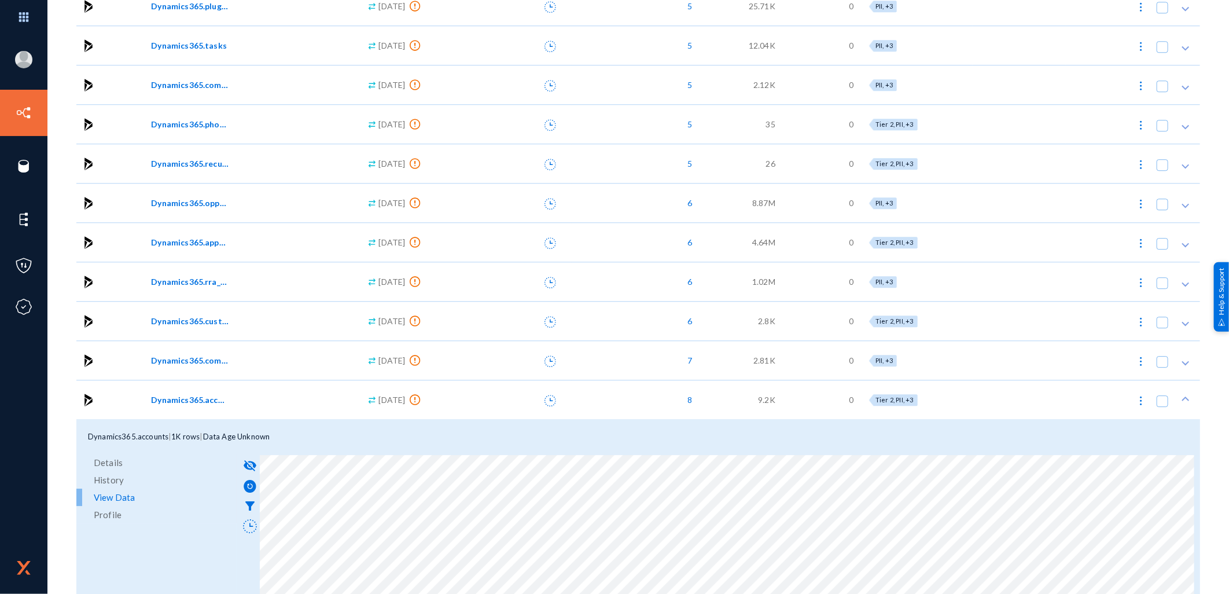
scroll to position [7588, 0]
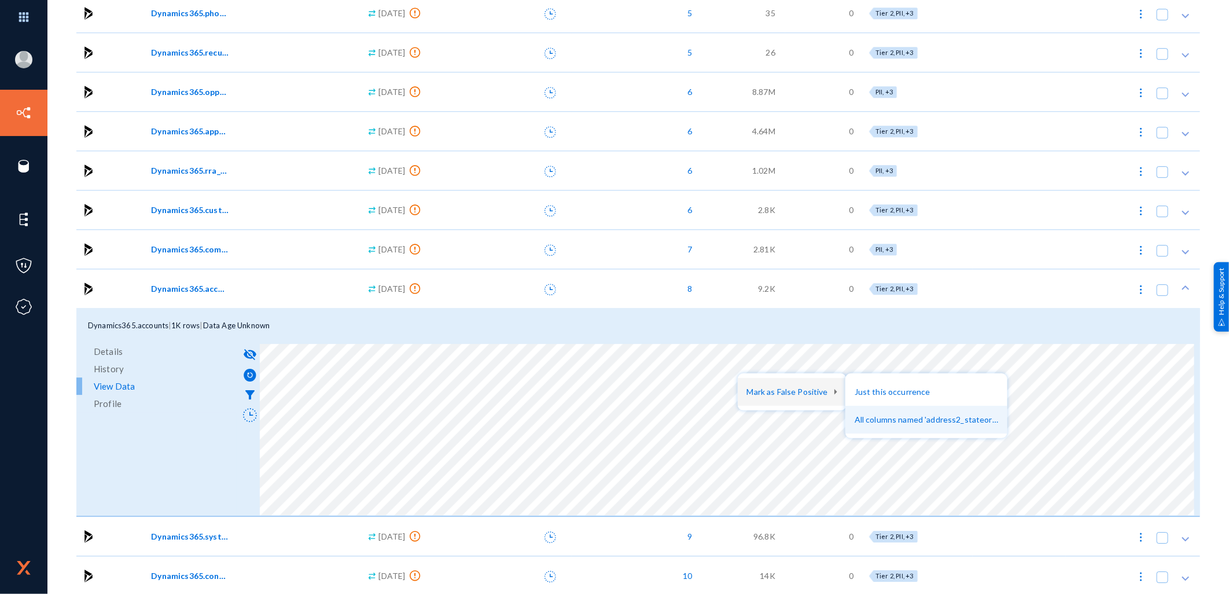
click at [875, 416] on button "All columns named 'address2_stateorprovince'" at bounding box center [927, 420] width 162 height 28
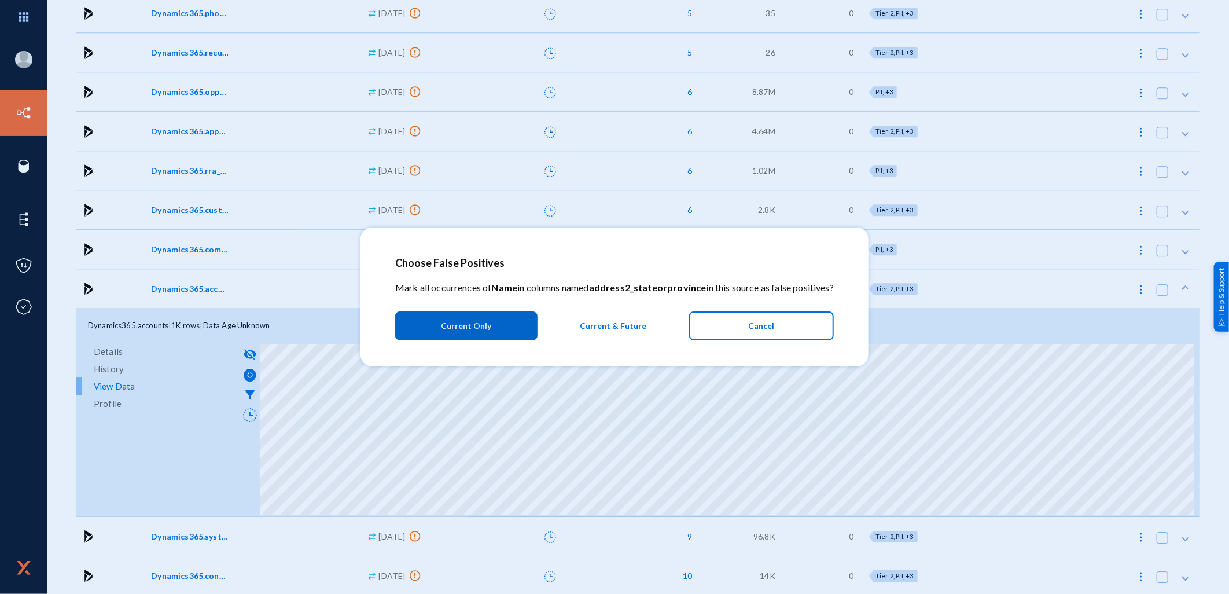
click at [627, 322] on span "Current & Future" at bounding box center [614, 325] width 67 height 21
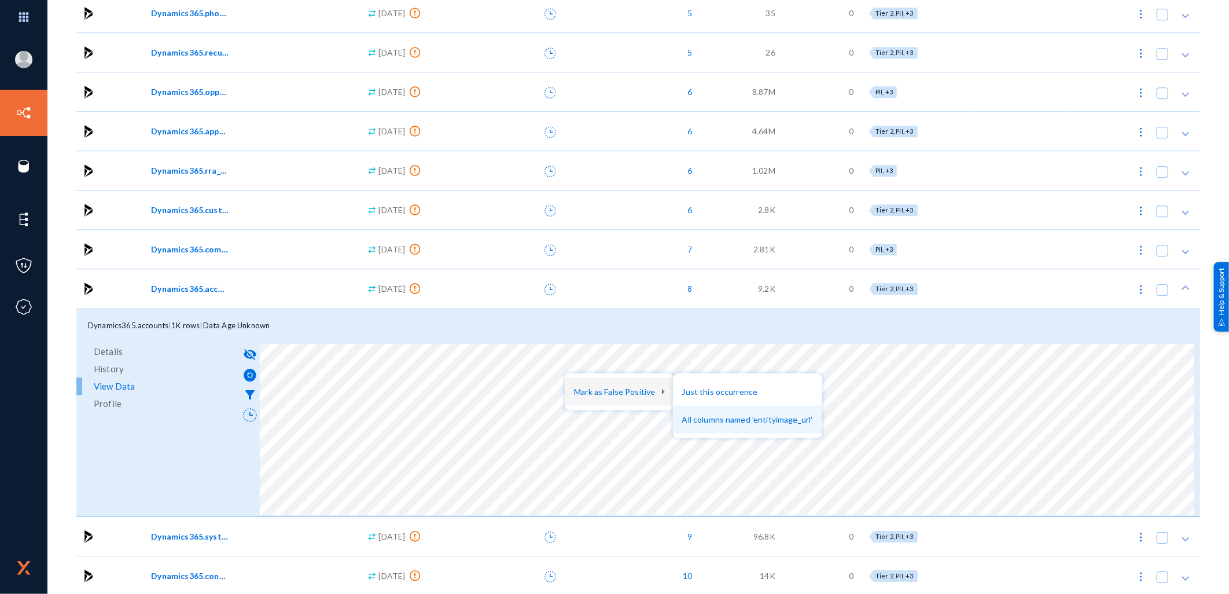
click at [707, 418] on button "All columns named 'entityimage_url'" at bounding box center [747, 420] width 149 height 28
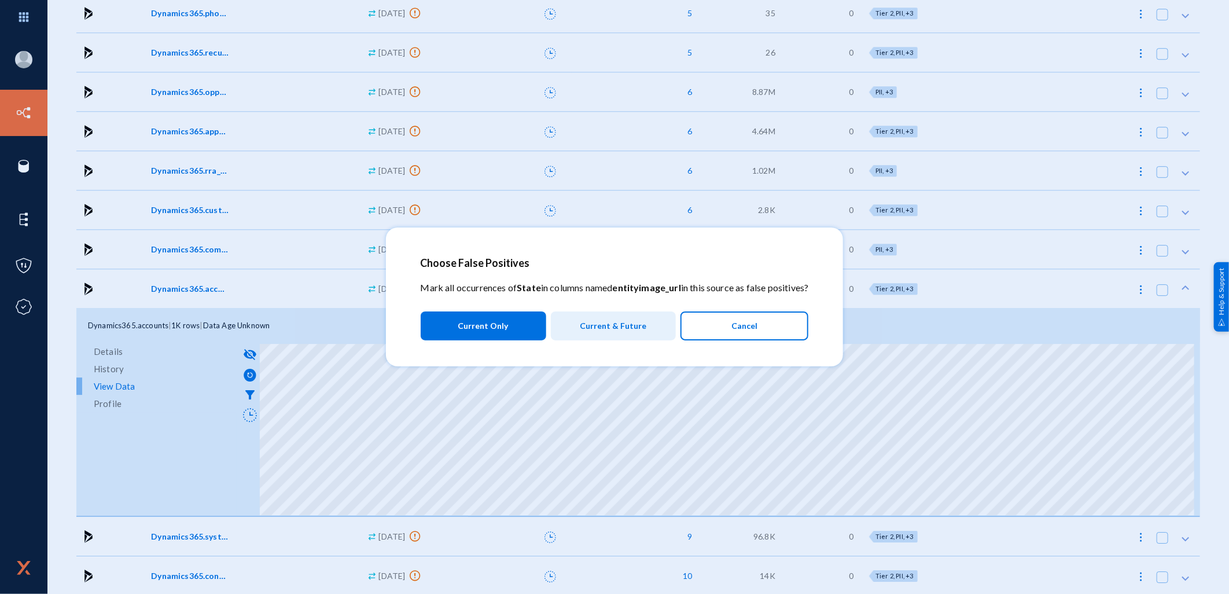
click at [623, 320] on span "Current & Future" at bounding box center [613, 325] width 67 height 21
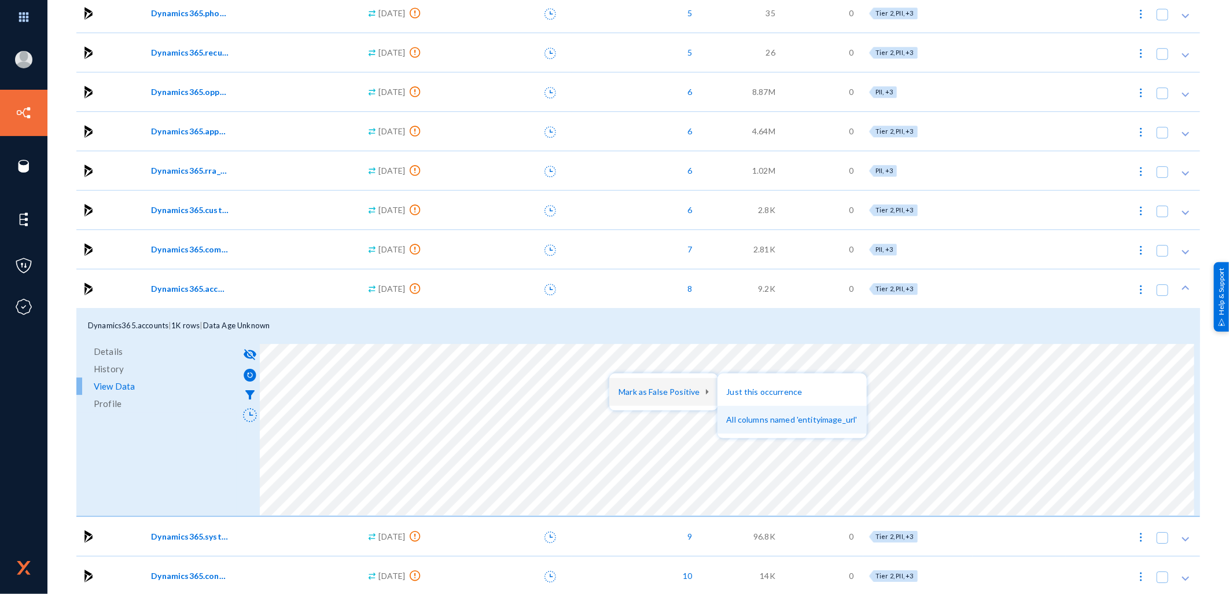
click at [744, 415] on button "All columns named 'entityimage_url'" at bounding box center [792, 420] width 149 height 28
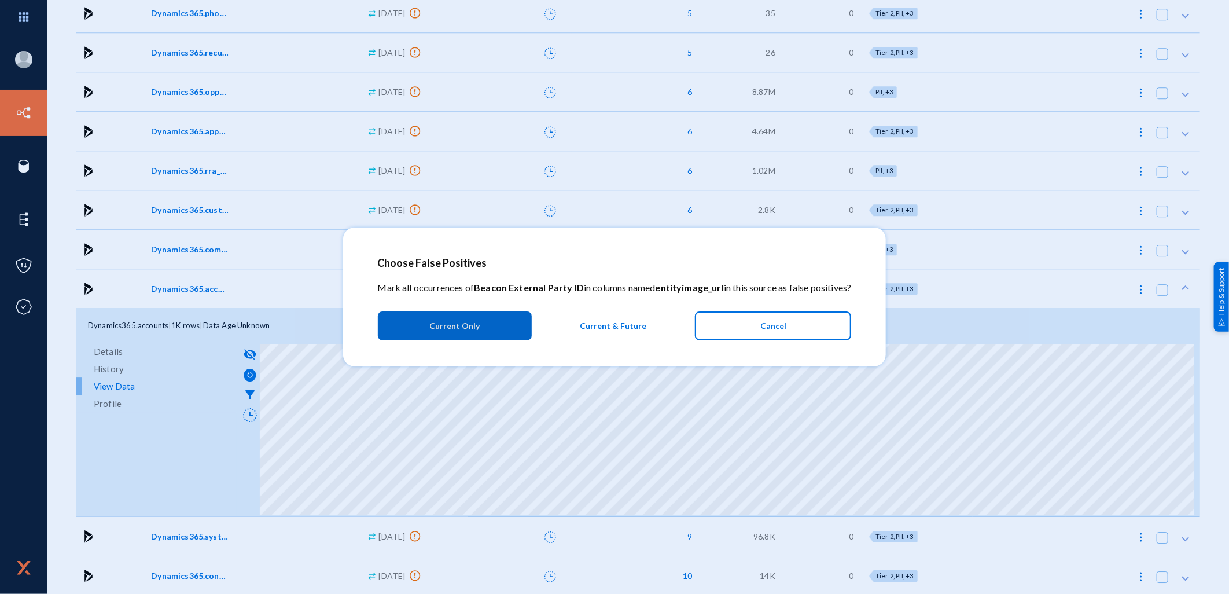
click at [625, 328] on span "Current & Future" at bounding box center [613, 325] width 67 height 21
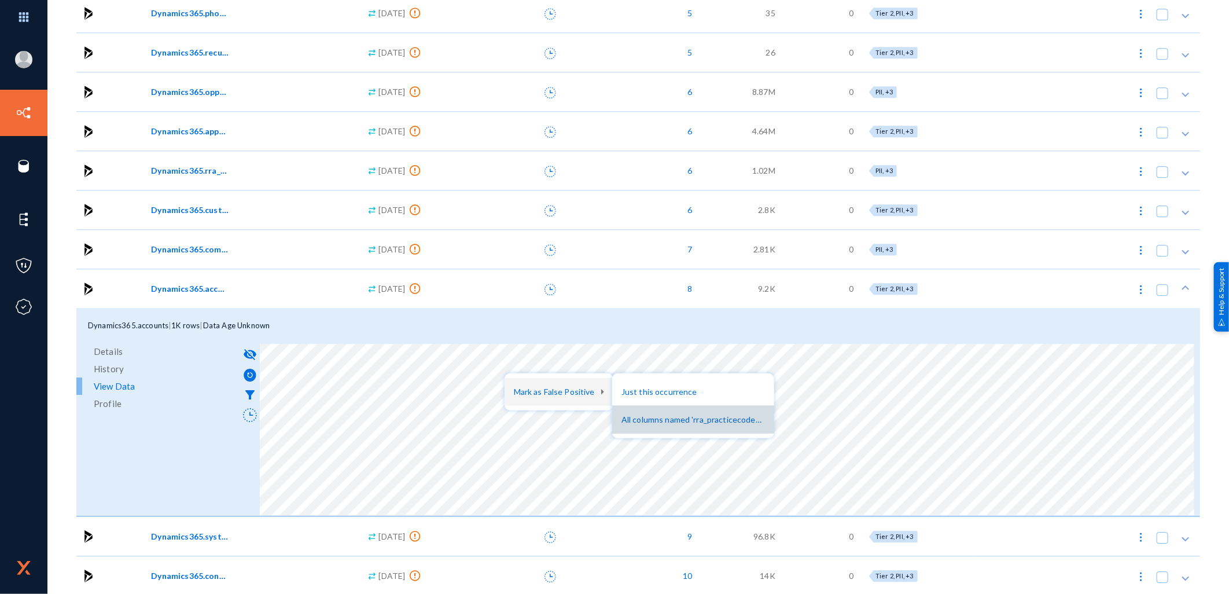
click at [656, 418] on button "All columns named 'rra_practicecodeguid'" at bounding box center [693, 420] width 162 height 28
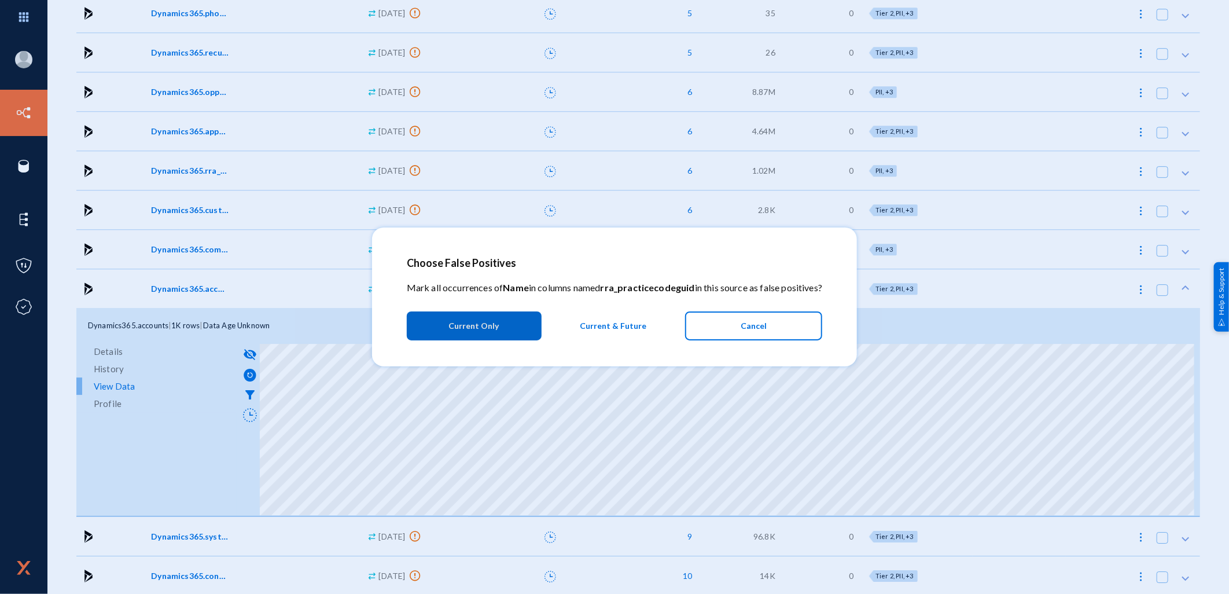
click at [628, 329] on span "Current & Future" at bounding box center [613, 325] width 67 height 21
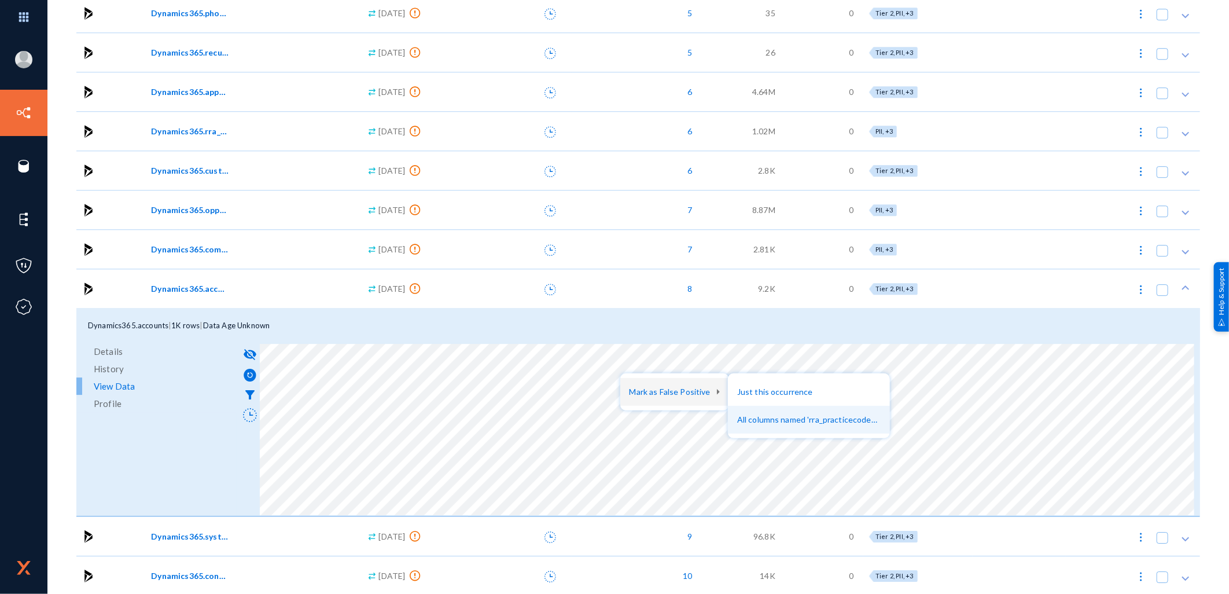
click at [796, 423] on button "All columns named 'rra_practicecodename'" at bounding box center [809, 420] width 162 height 28
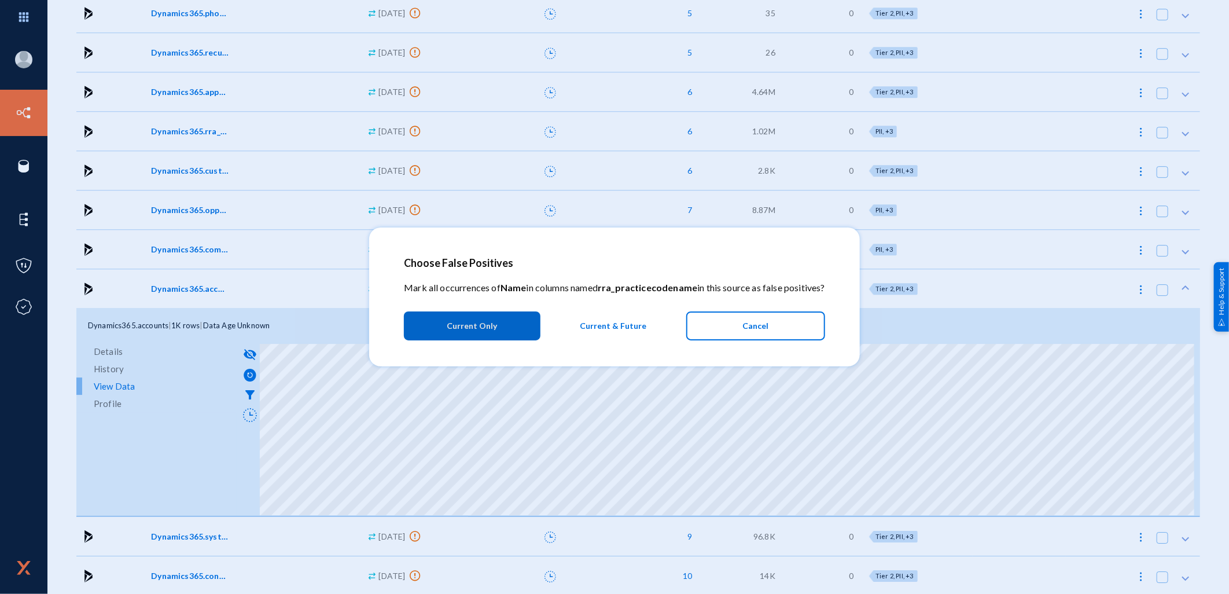
click at [612, 330] on span "Current & Future" at bounding box center [613, 325] width 67 height 21
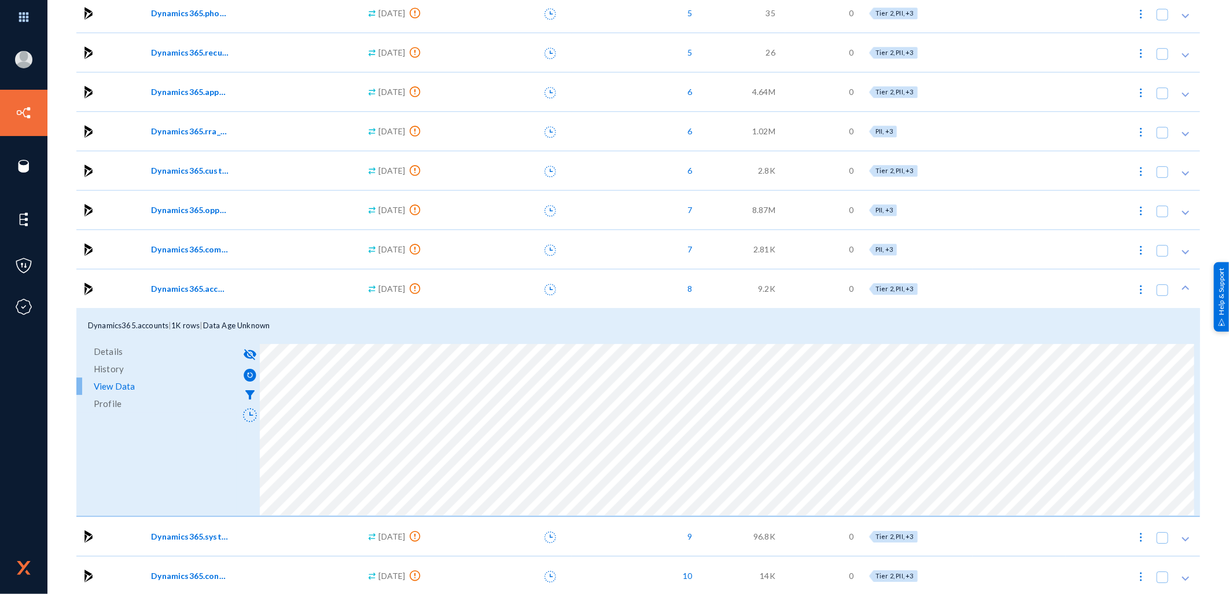
drag, startPoint x: 864, startPoint y: 513, endPoint x: 901, endPoint y: 516, distance: 37.2
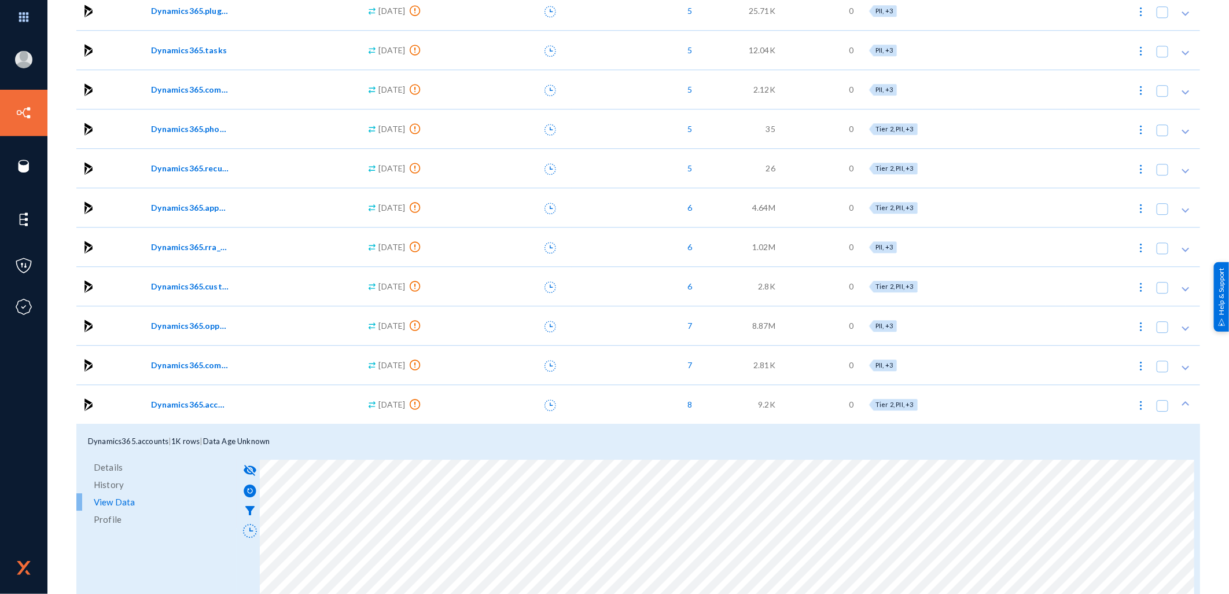
scroll to position [7588, 0]
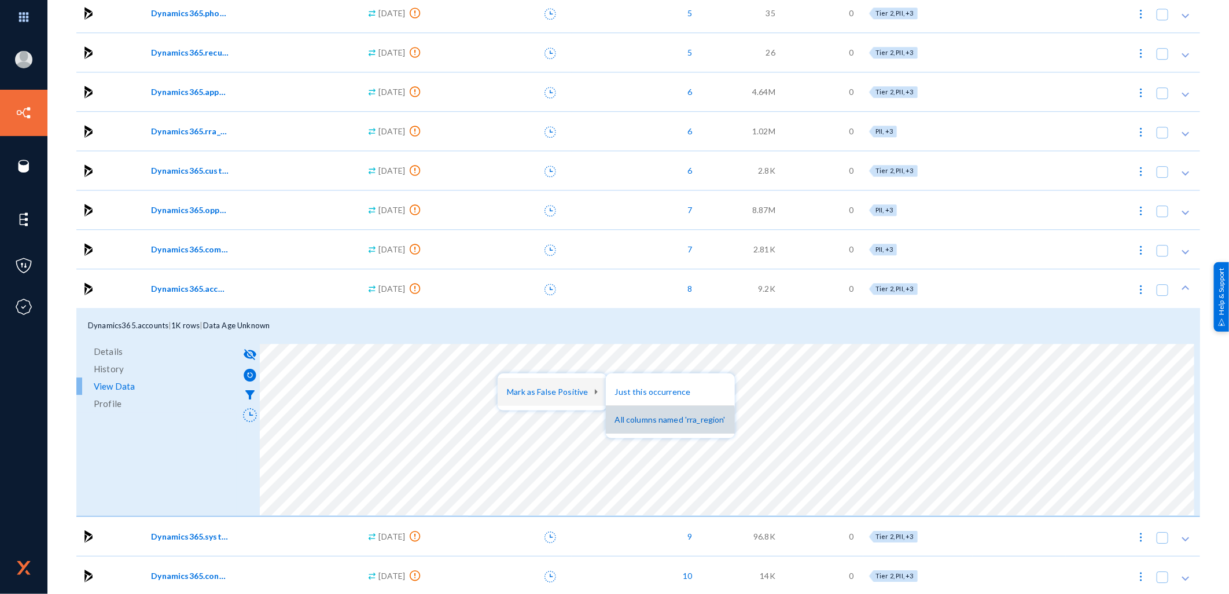
click at [657, 421] on button "All columns named 'rra_region'" at bounding box center [670, 420] width 129 height 28
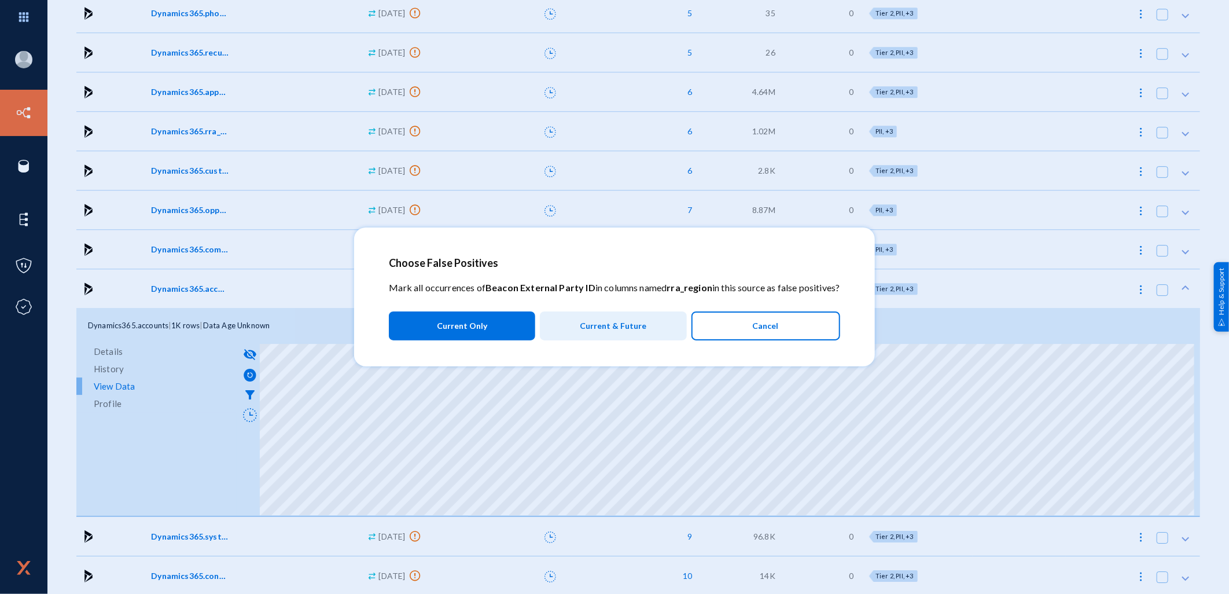
click at [609, 331] on span "Current & Future" at bounding box center [613, 325] width 67 height 21
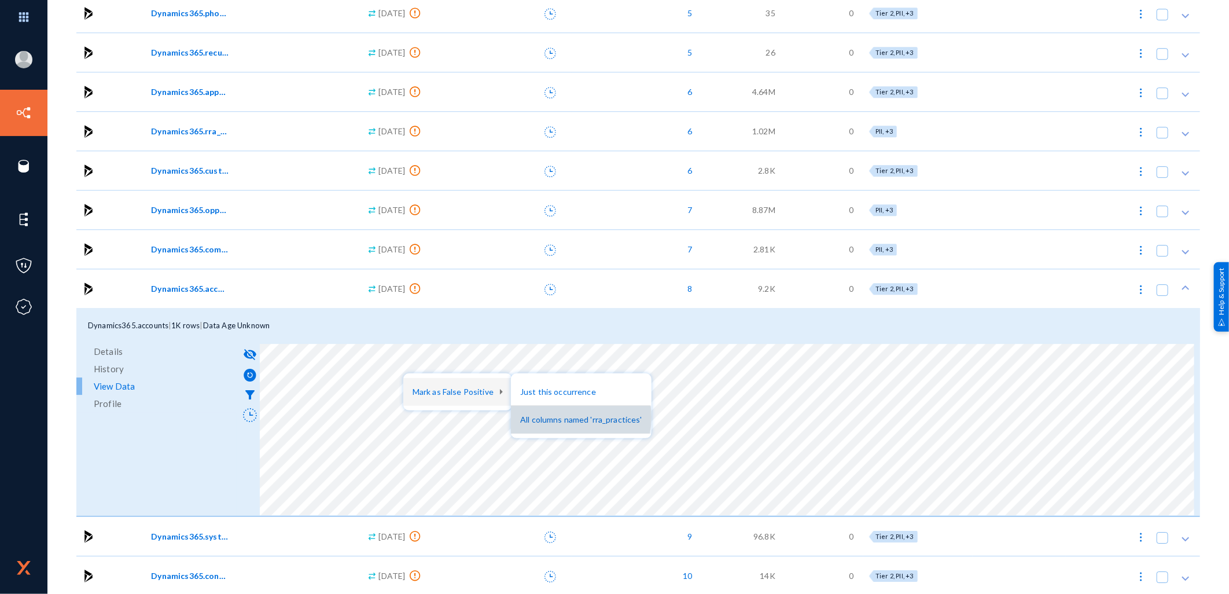
click at [571, 417] on button "All columns named 'rra_practices'" at bounding box center [581, 420] width 141 height 28
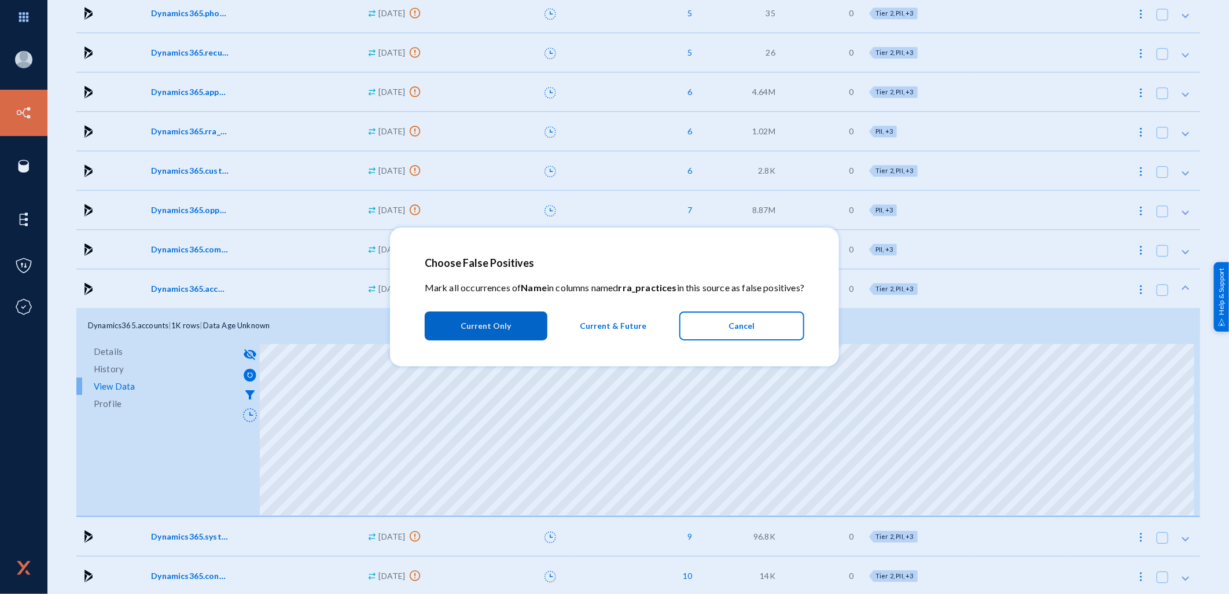
click at [629, 326] on span "Current & Future" at bounding box center [613, 325] width 67 height 21
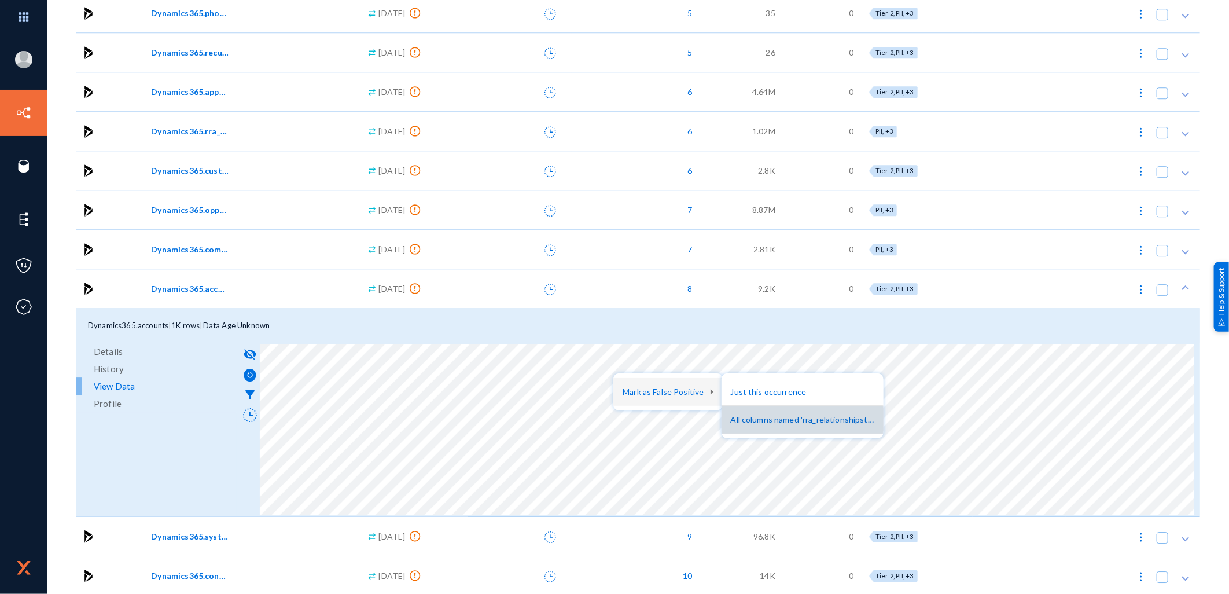
click at [772, 419] on button "All columns named 'rra_relationshipstatus'" at bounding box center [803, 420] width 162 height 28
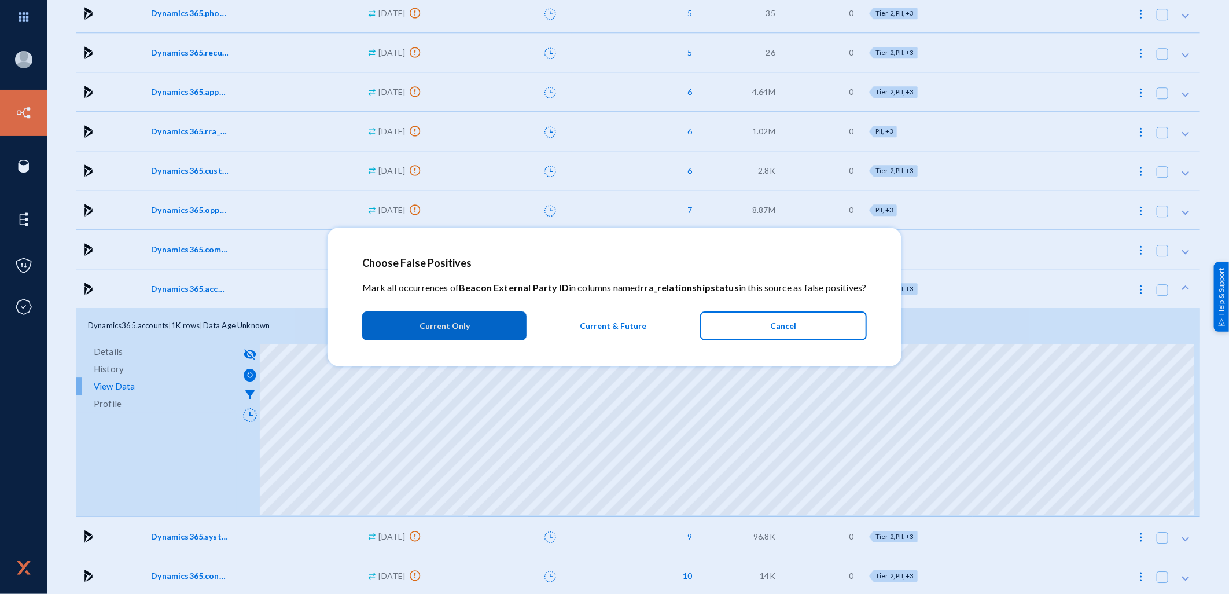
click at [644, 328] on span "Current & Future" at bounding box center [613, 325] width 67 height 21
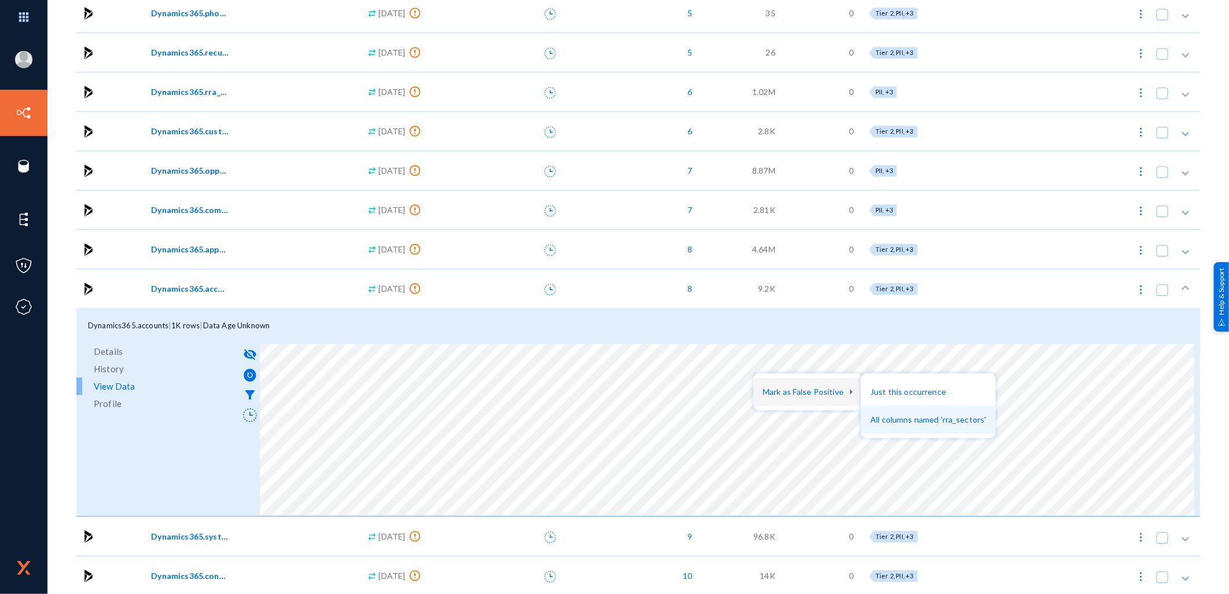
click at [902, 418] on button "All columns named 'rra_sectors'" at bounding box center [928, 420] width 134 height 28
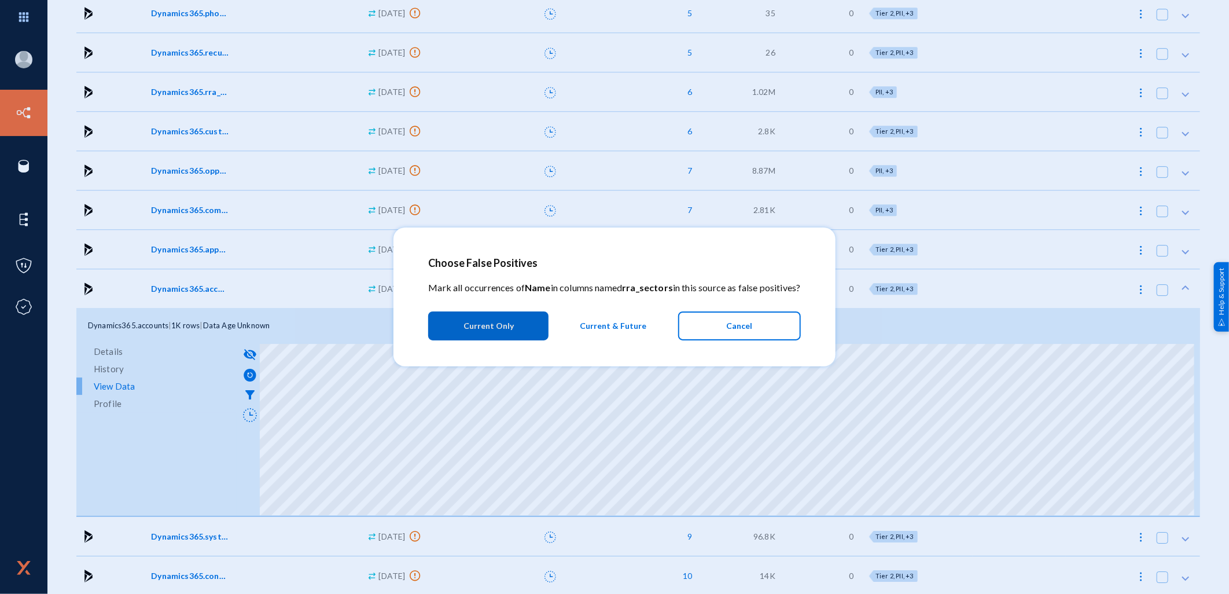
click at [627, 325] on span "Current & Future" at bounding box center [613, 325] width 67 height 21
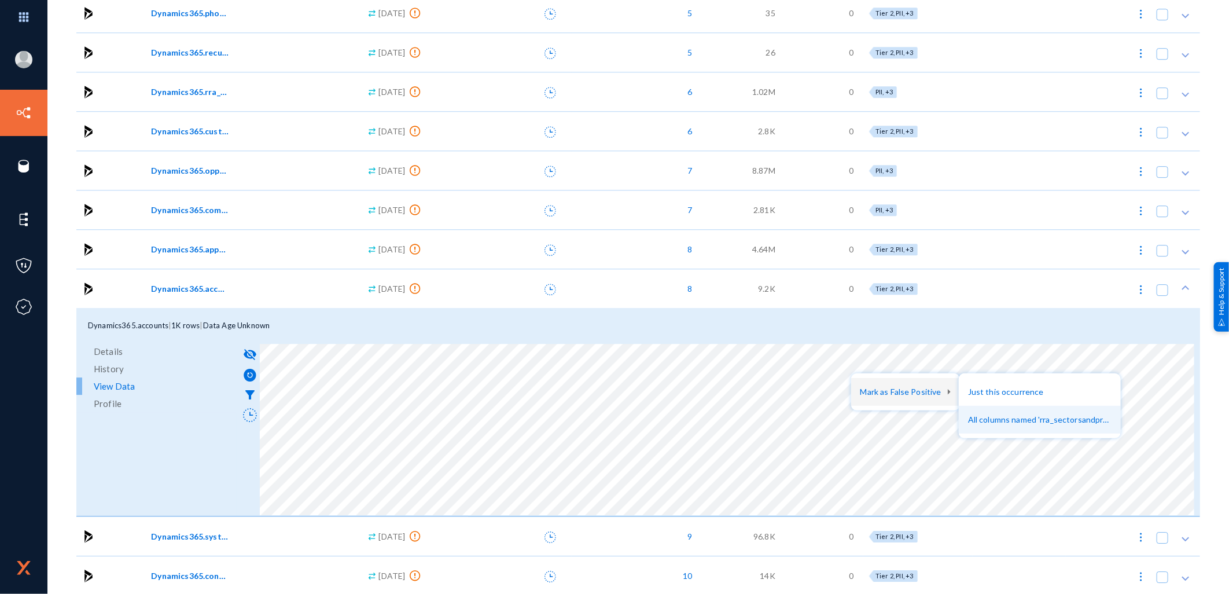
click at [999, 415] on button "All columns named 'rra_sectorsandpractices'" at bounding box center [1040, 420] width 162 height 28
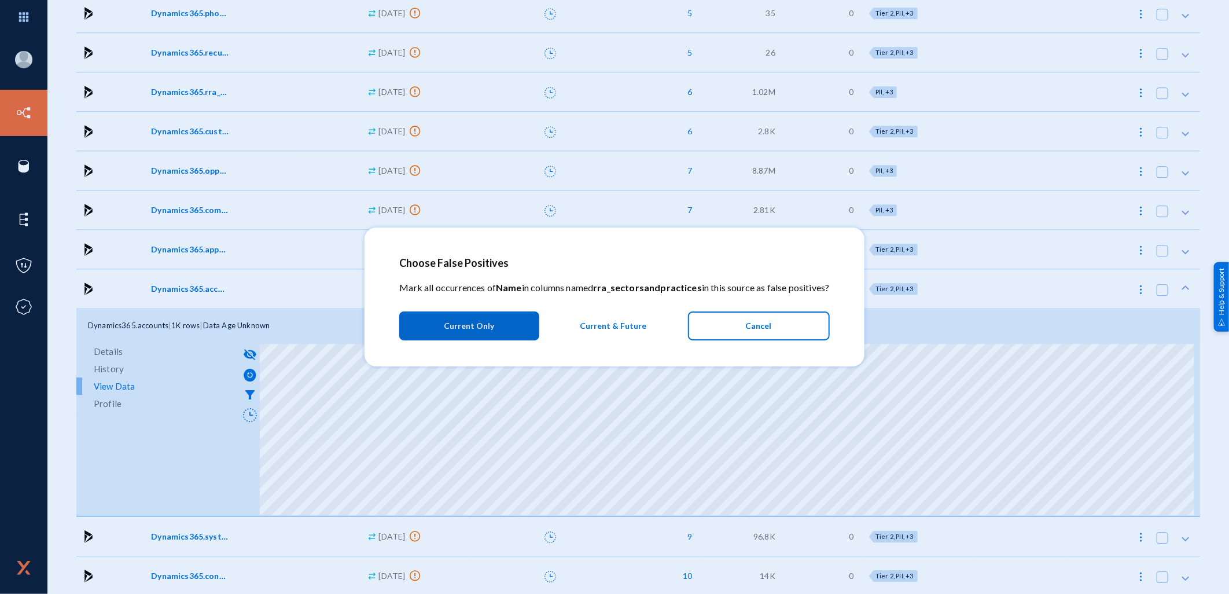
click at [629, 329] on span "Current & Future" at bounding box center [614, 325] width 67 height 21
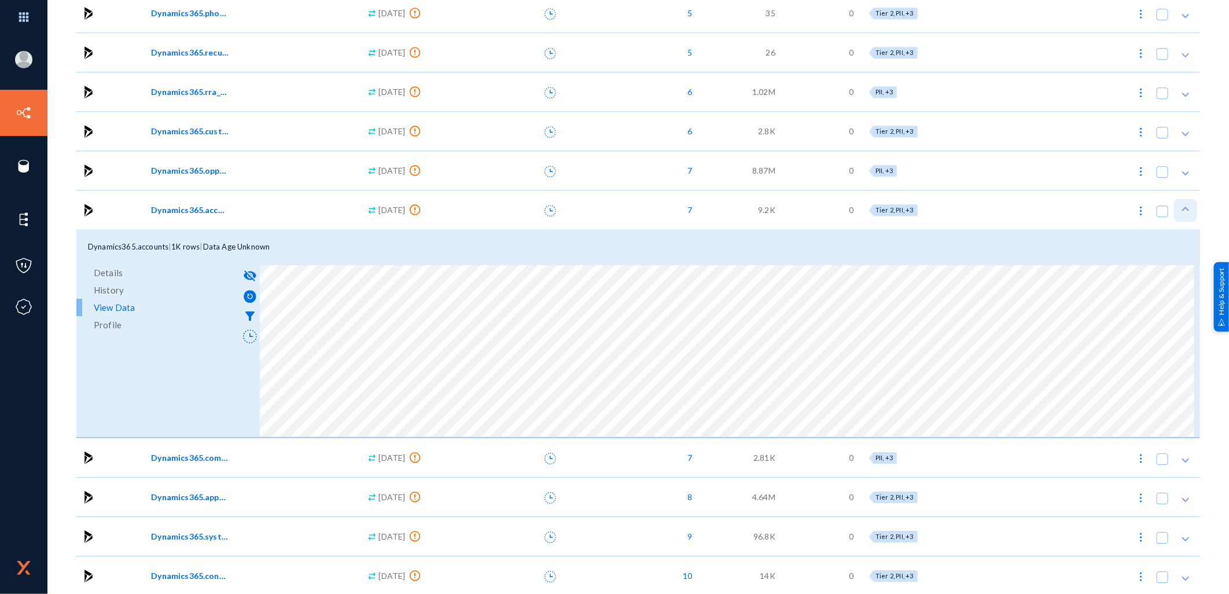
click at [1184, 209] on icon at bounding box center [1186, 209] width 12 height 12
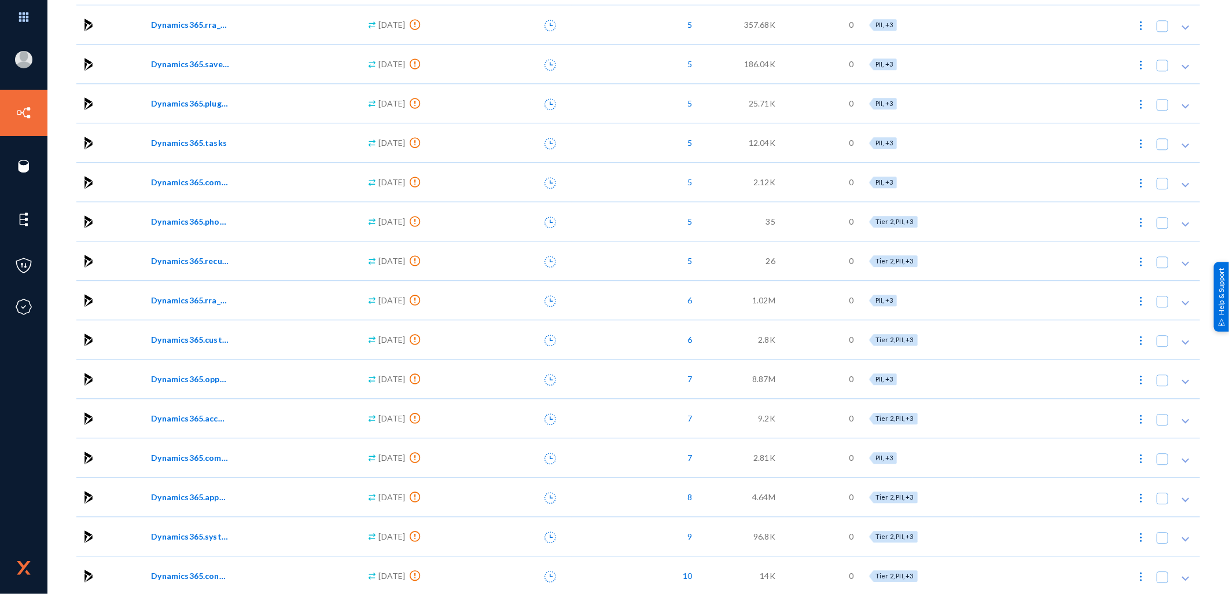
click at [203, 462] on div "Dynamics365.competitors" at bounding box center [252, 457] width 214 height 39
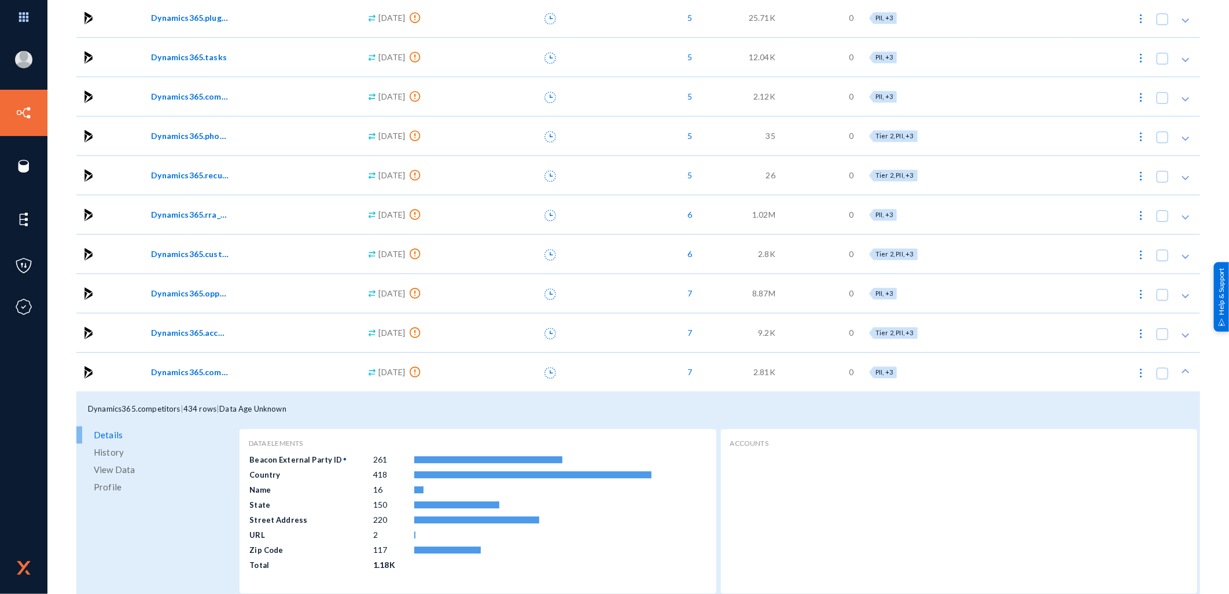
scroll to position [7573, 0]
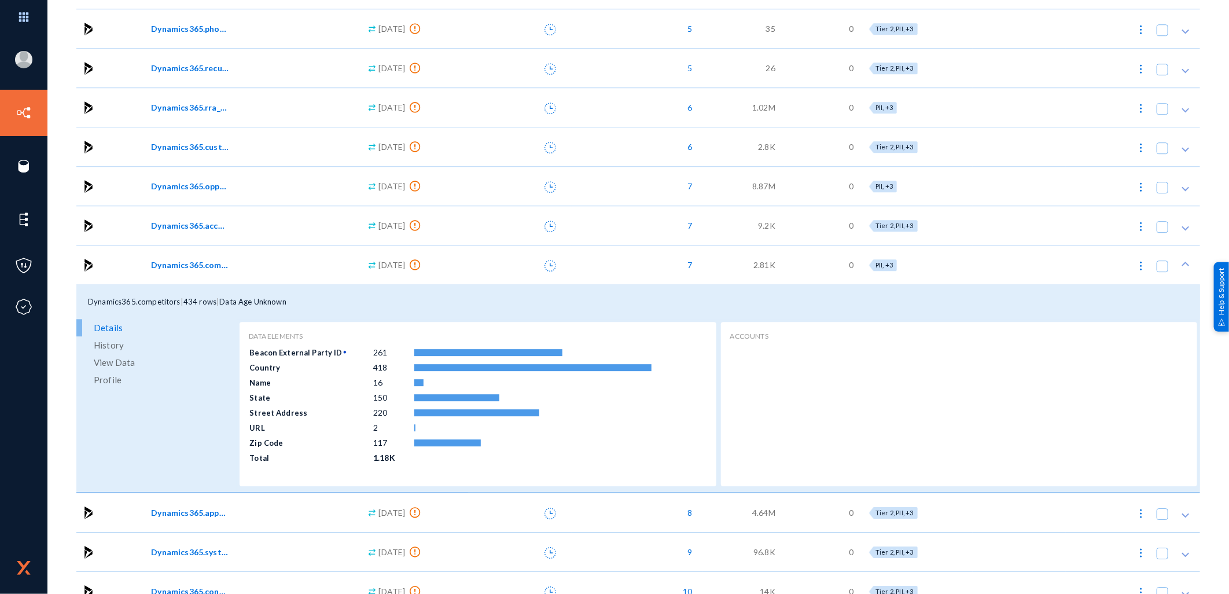
click at [126, 358] on span "View Data" at bounding box center [114, 362] width 41 height 17
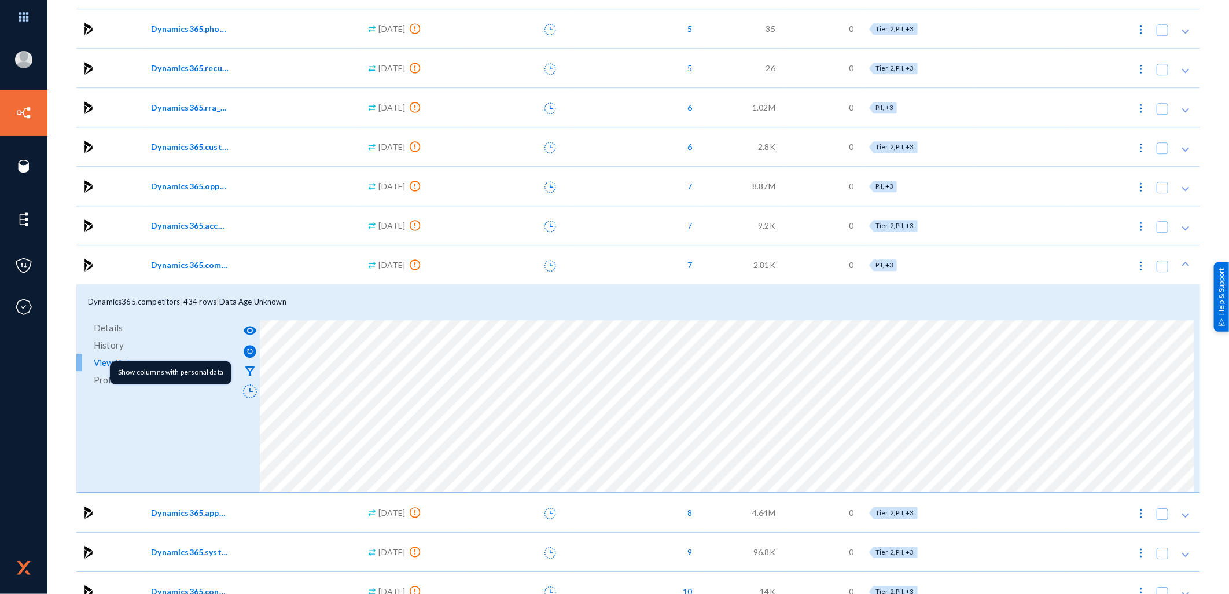
click at [249, 369] on mat-icon "filter_alt" at bounding box center [250, 371] width 14 height 14
click at [252, 328] on mat-icon "visibility" at bounding box center [250, 331] width 14 height 14
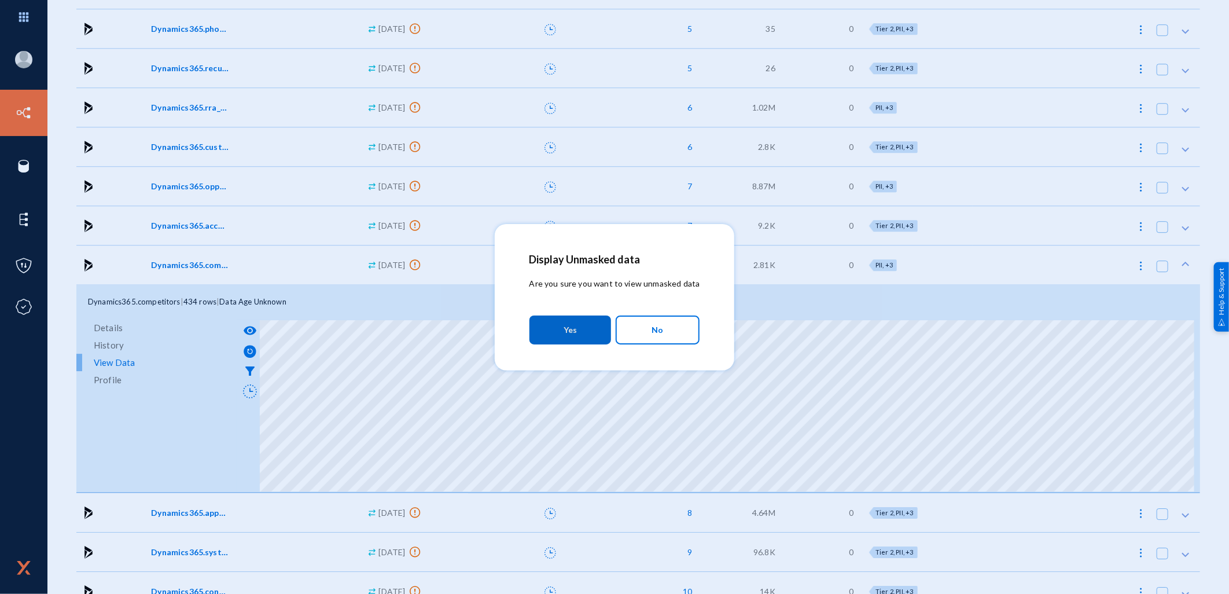
click at [557, 328] on button "Yes" at bounding box center [571, 329] width 82 height 29
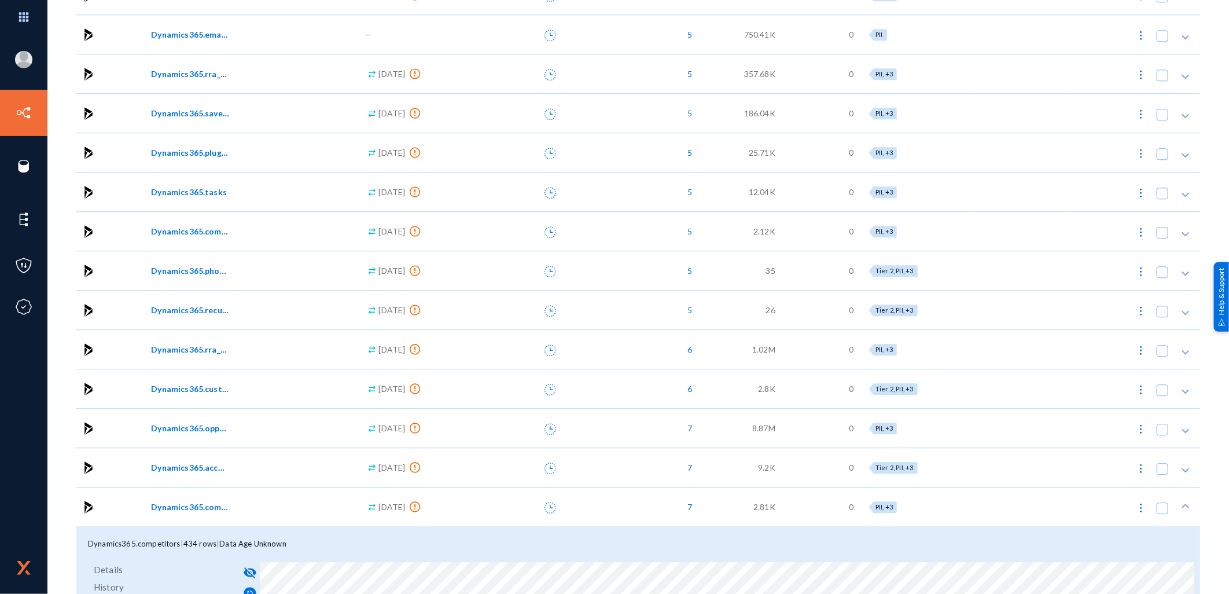
scroll to position [7588, 0]
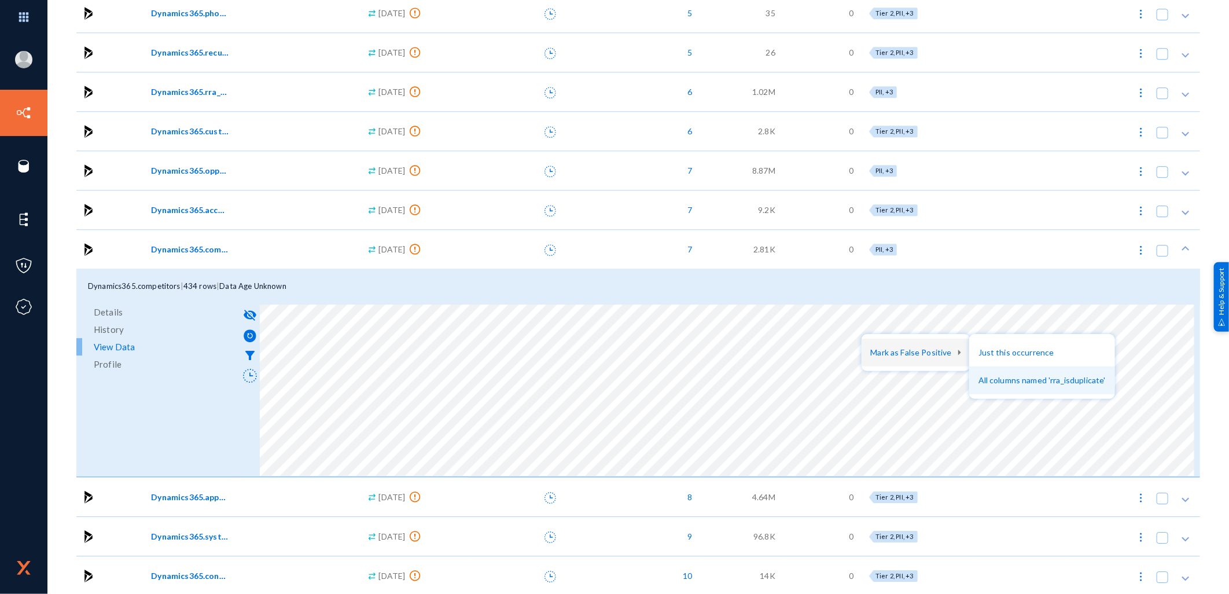
click at [1017, 375] on button "All columns named 'rra_isduplicate'" at bounding box center [1043, 380] width 146 height 28
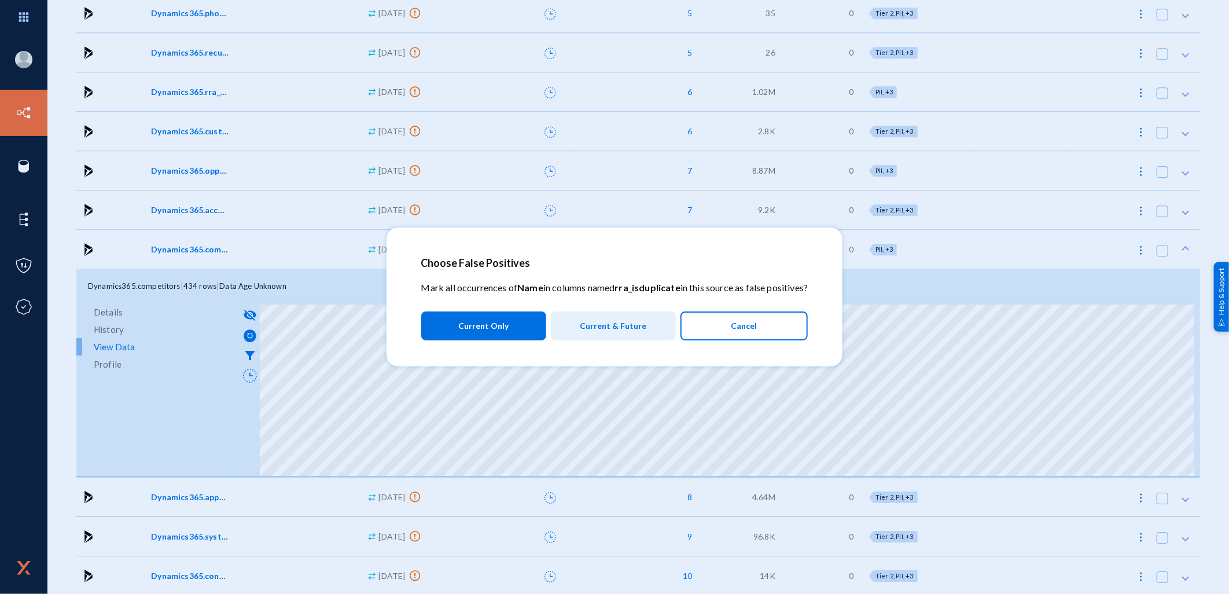
click at [638, 323] on span "Current & Future" at bounding box center [614, 325] width 67 height 21
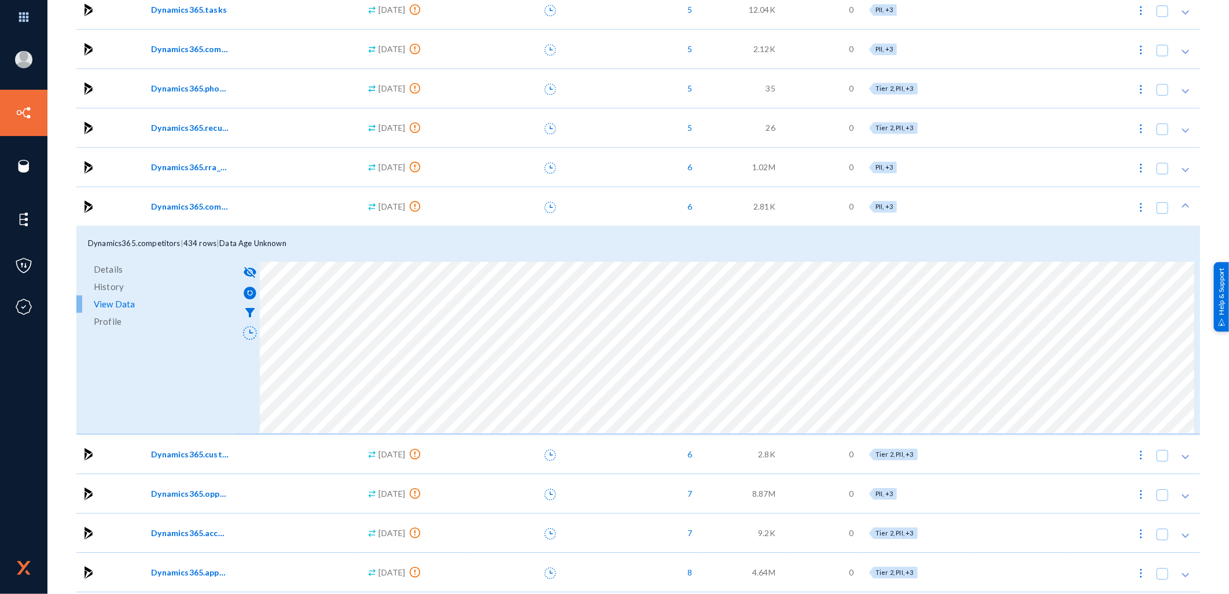
scroll to position [7523, 0]
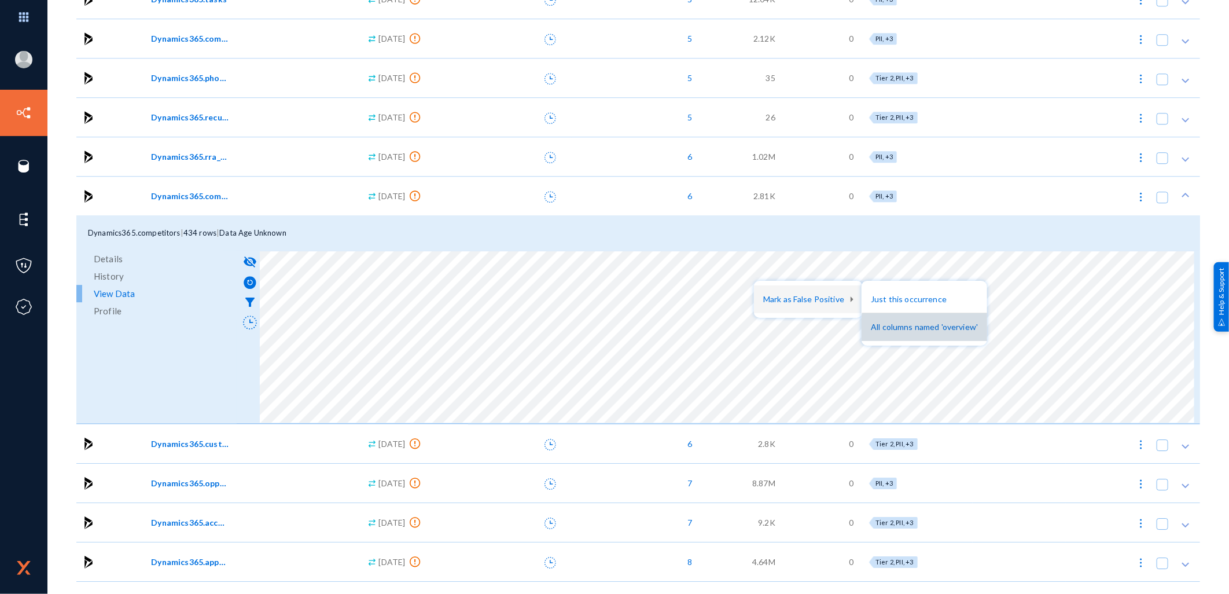
click at [928, 328] on button "All columns named 'overview'" at bounding box center [925, 327] width 126 height 28
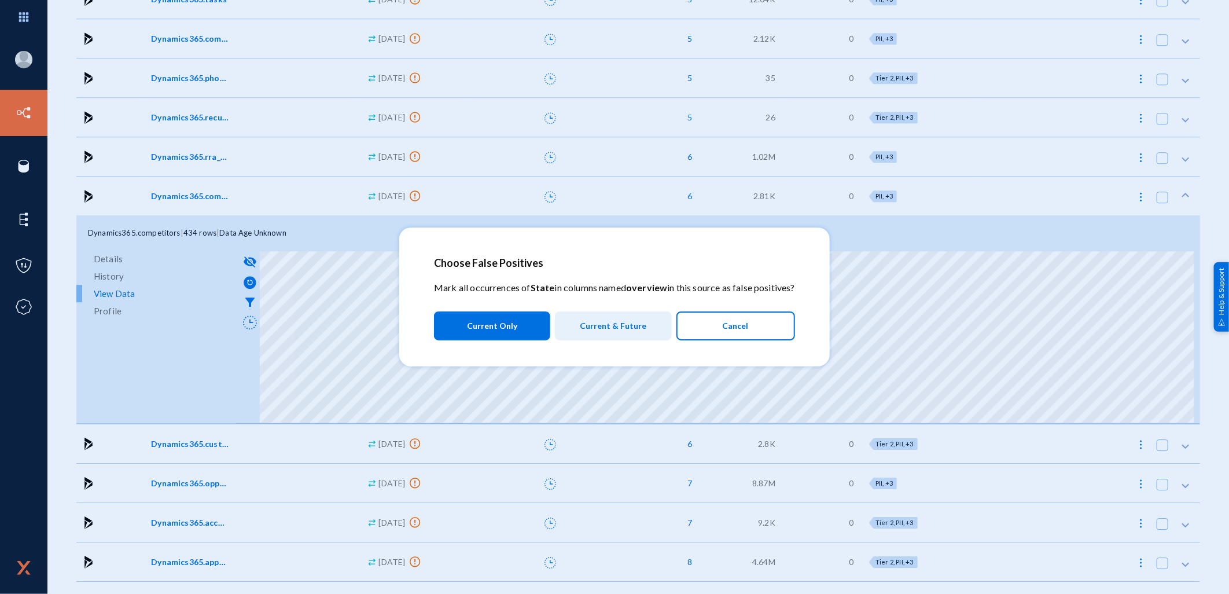
click at [645, 322] on span "Current & Future" at bounding box center [613, 325] width 67 height 21
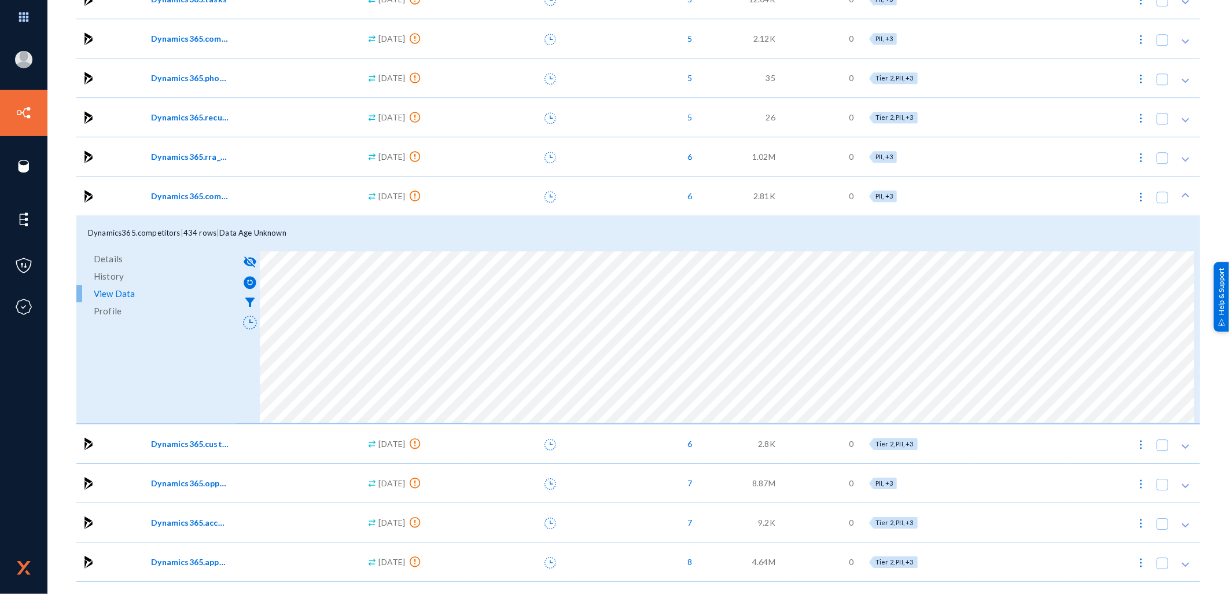
click at [1196, 362] on div "[PERSON_NAME][EMAIL_ADDRESS][PERSON_NAME][DOMAIN_NAME] [PERSON_NAME] Log out Di…" at bounding box center [614, 297] width 1229 height 594
click at [1195, 368] on div "visibility_off filter_alt" at bounding box center [719, 337] width 964 height 174
click at [1183, 193] on icon at bounding box center [1186, 195] width 12 height 12
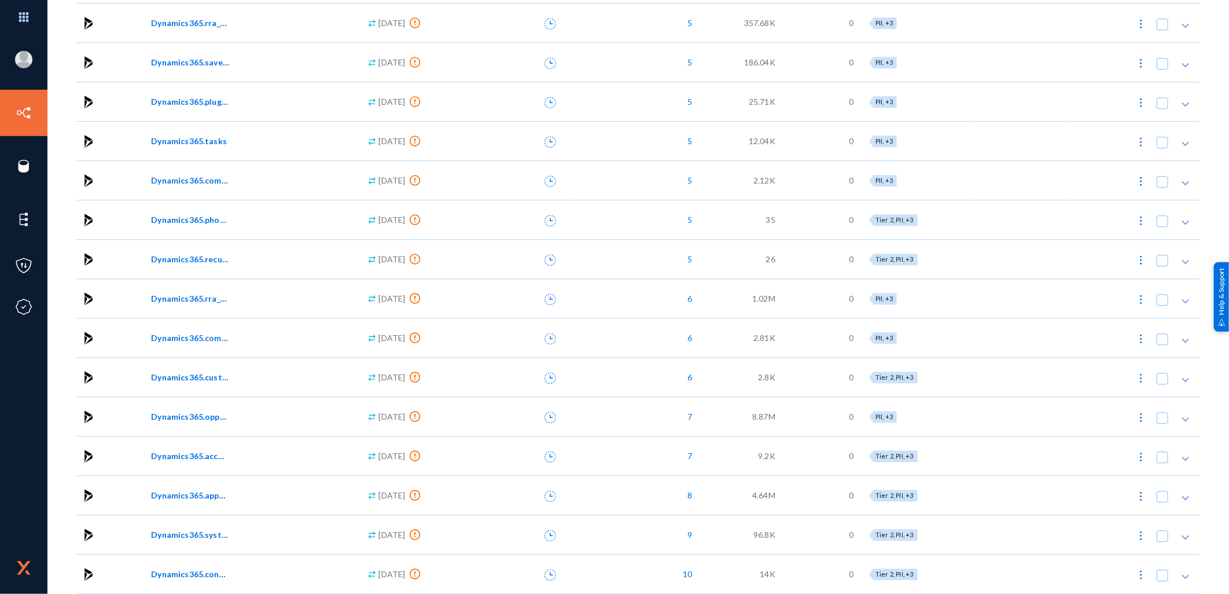
scroll to position [7380, 0]
